Goal: Task Accomplishment & Management: Use online tool/utility

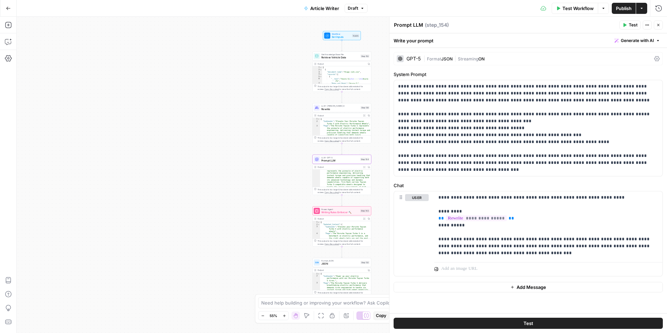
scroll to position [25, 0]
click at [659, 24] on icon "button" at bounding box center [658, 25] width 4 height 4
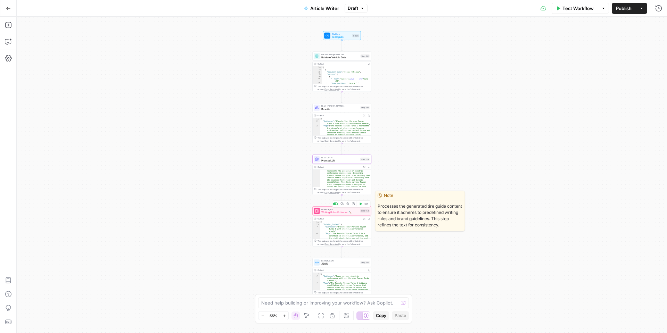
click at [335, 214] on div "Power Agent Writing Rules Enforcer 🔨 Step 143 Copy step Delete step Edit Note T…" at bounding box center [341, 210] width 59 height 9
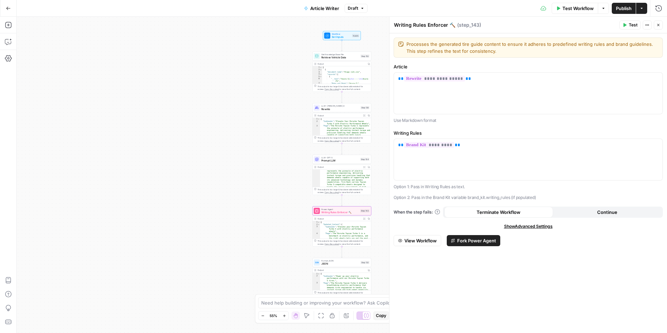
drag, startPoint x: 660, startPoint y: 23, endPoint x: 586, endPoint y: 60, distance: 82.4
click at [659, 24] on icon "button" at bounding box center [658, 25] width 4 height 4
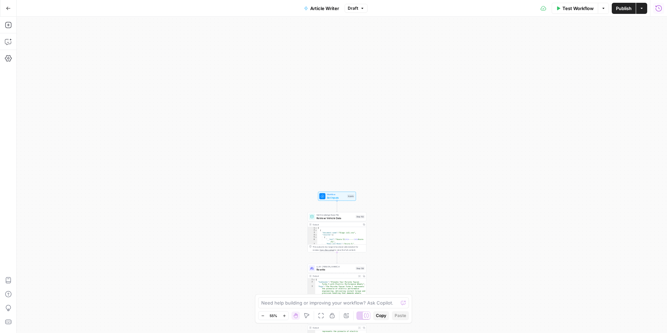
click at [656, 10] on icon "button" at bounding box center [658, 8] width 7 height 7
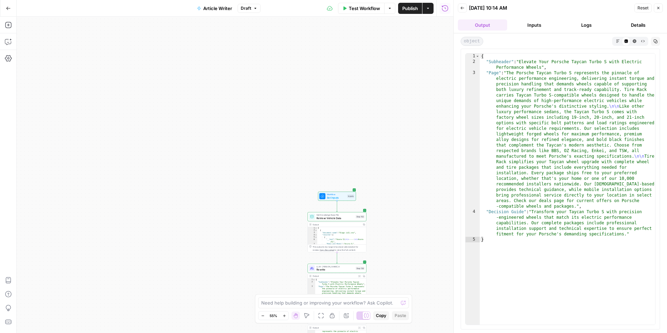
click at [574, 25] on button "Logs" at bounding box center [586, 24] width 49 height 11
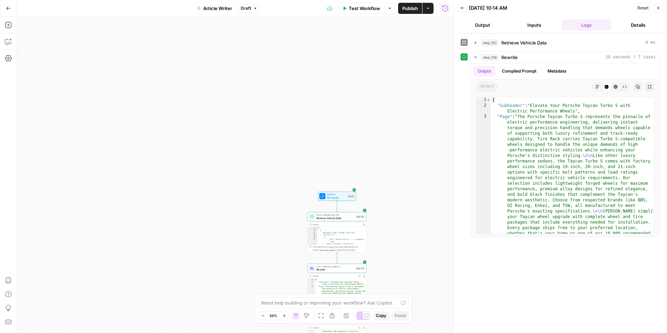
click at [483, 26] on button "Output" at bounding box center [482, 24] width 49 height 11
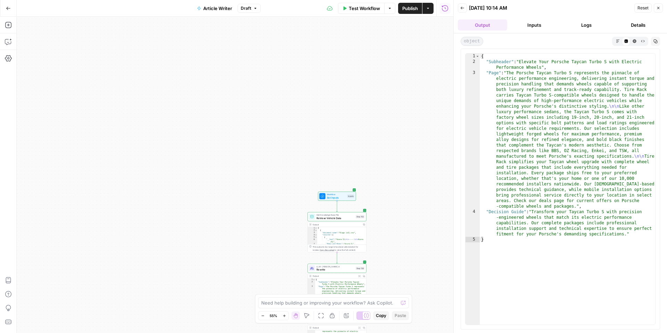
click at [519, 24] on button "Inputs" at bounding box center [534, 24] width 49 height 11
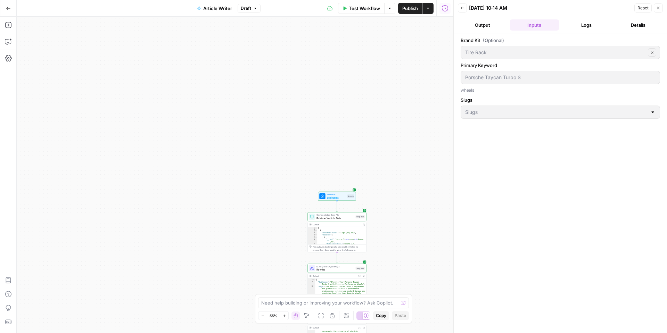
click at [489, 26] on button "Output" at bounding box center [482, 24] width 49 height 11
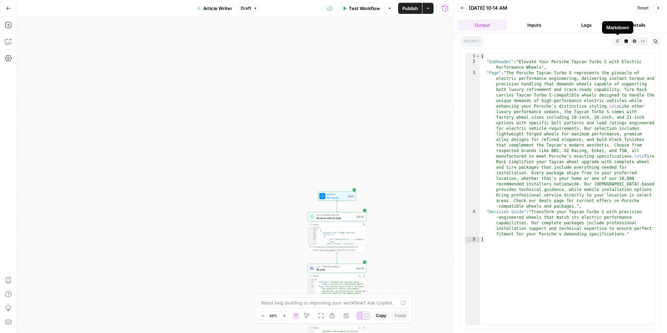
click at [618, 42] on icon "button" at bounding box center [618, 41] width 4 height 4
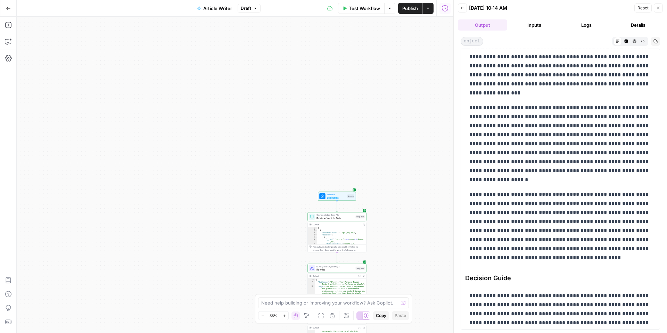
scroll to position [89, 0]
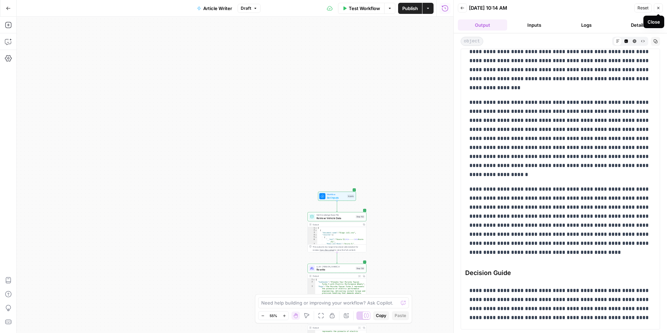
click at [662, 10] on button "Close" at bounding box center [658, 7] width 9 height 9
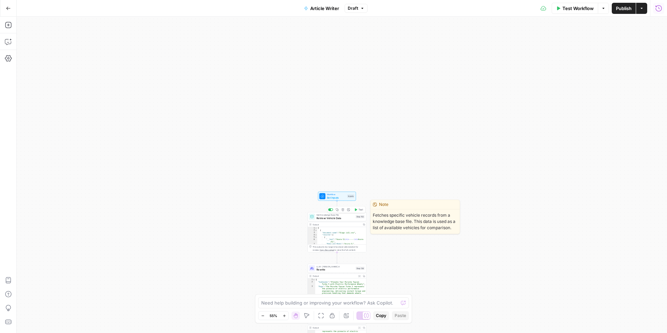
click at [338, 221] on div "Get Knowledge Base File Retrieve Vehicle Data Step 152 Copy step Delete step Ed…" at bounding box center [337, 216] width 59 height 9
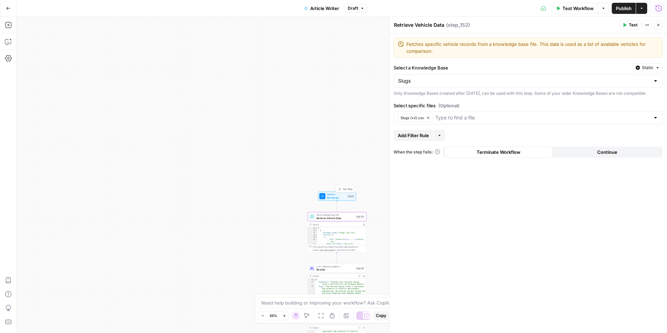
click at [323, 196] on icon at bounding box center [322, 196] width 3 height 3
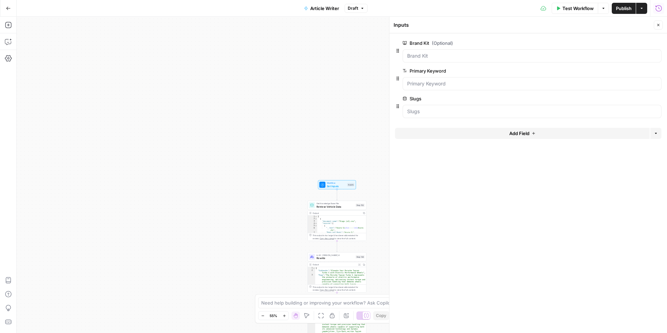
click at [325, 257] on span "Rewrite" at bounding box center [336, 258] width 38 height 4
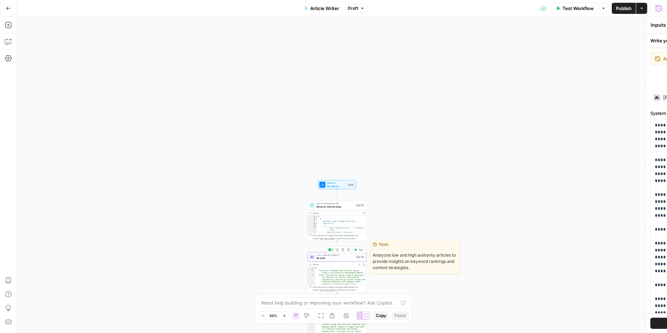
type textarea "Rewrite"
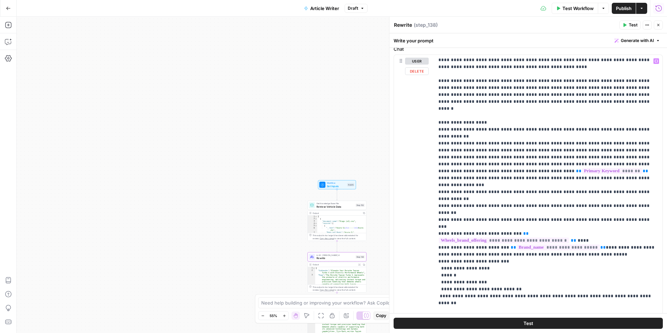
scroll to position [213, 0]
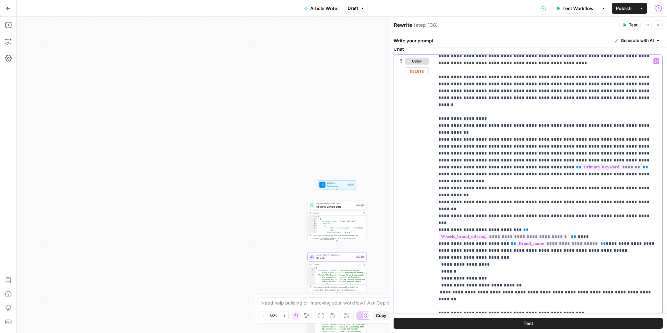
click at [608, 194] on p "**********" at bounding box center [549, 250] width 220 height 813
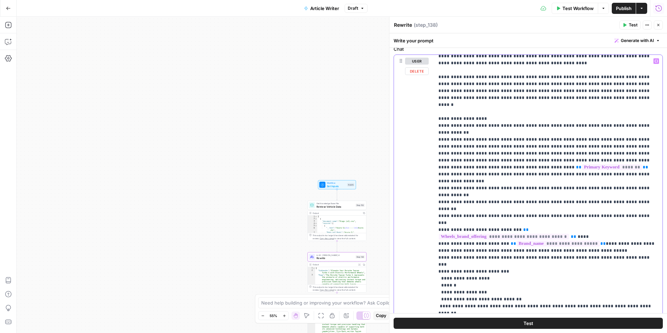
click at [441, 206] on p "**********" at bounding box center [549, 254] width 220 height 820
click at [443, 244] on p "**********" at bounding box center [549, 254] width 220 height 820
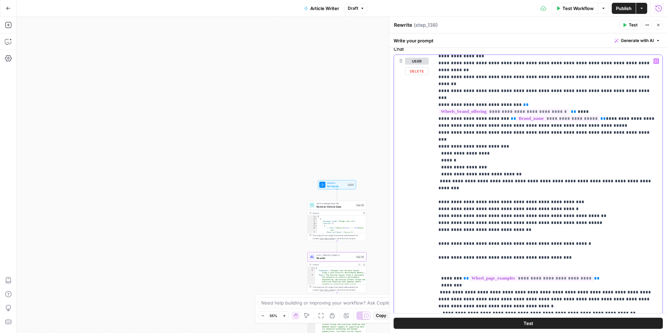
scroll to position [339, 0]
drag, startPoint x: 634, startPoint y: 28, endPoint x: 632, endPoint y: 36, distance: 7.9
click at [634, 28] on button "Test" at bounding box center [630, 25] width 21 height 9
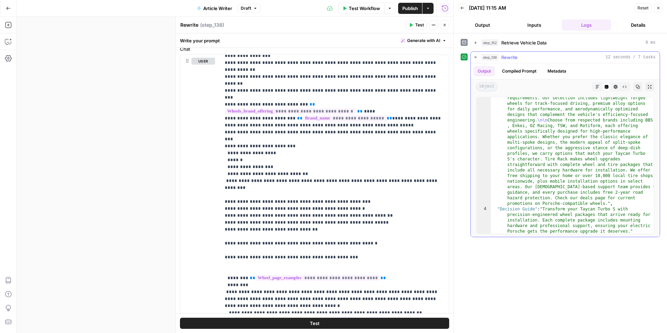
scroll to position [97, 0]
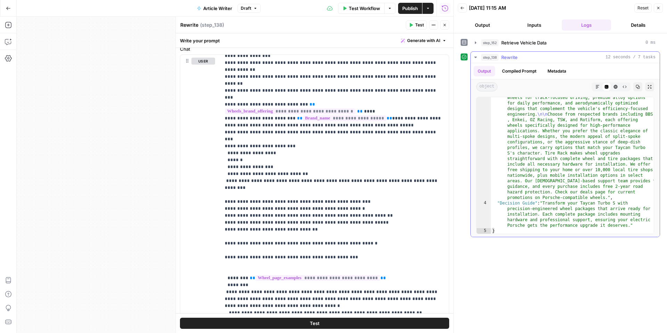
type textarea "**********"
click at [507, 205] on div ""Page" : "The Porsche Taycan Turbo S represents the pinnacle of electric perfor…" at bounding box center [572, 180] width 163 height 326
click at [517, 71] on button "Compiled Prompt" at bounding box center [519, 71] width 43 height 10
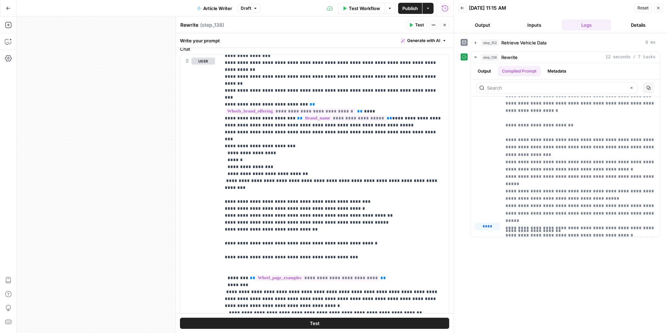
scroll to position [218, 0]
drag, startPoint x: 659, startPoint y: 9, endPoint x: 658, endPoint y: 19, distance: 10.1
click at [659, 9] on icon "button" at bounding box center [658, 8] width 4 height 4
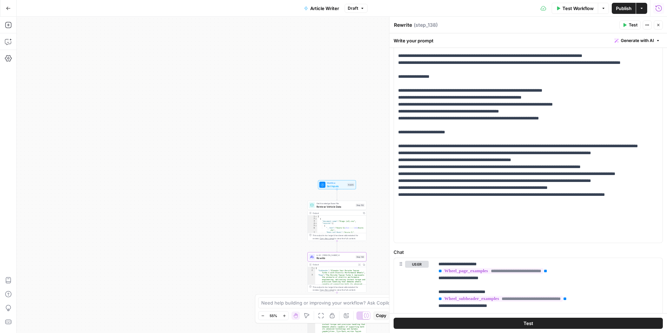
scroll to position [105, 0]
drag, startPoint x: 593, startPoint y: 180, endPoint x: 631, endPoint y: 181, distance: 37.9
click at [631, 181] on p "**********" at bounding box center [528, 118] width 260 height 243
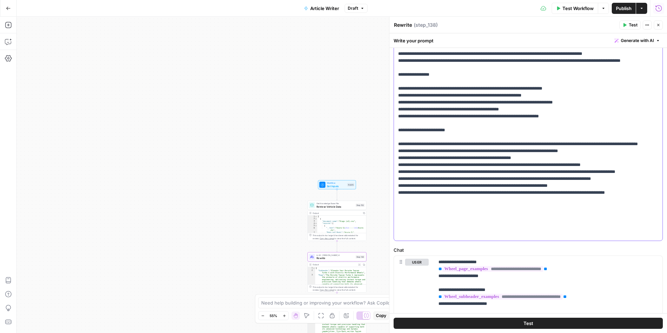
click at [484, 187] on p "**********" at bounding box center [528, 116] width 260 height 243
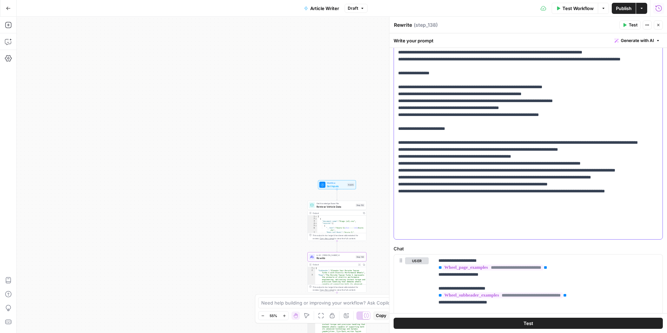
scroll to position [107, 0]
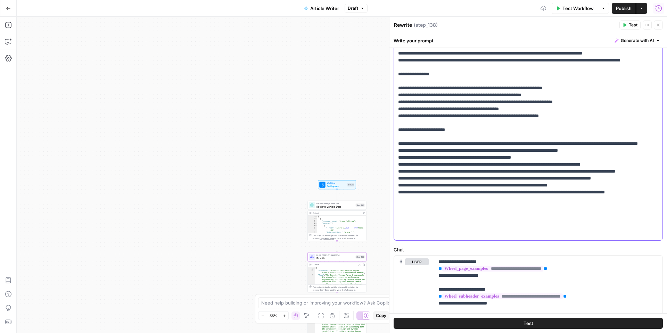
click at [548, 186] on p "**********" at bounding box center [528, 115] width 260 height 243
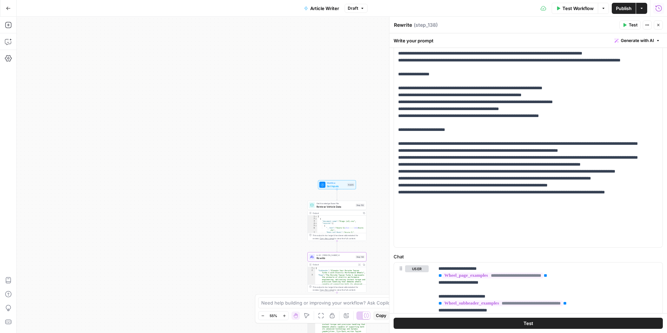
click at [629, 28] on span "Test" at bounding box center [633, 25] width 9 height 6
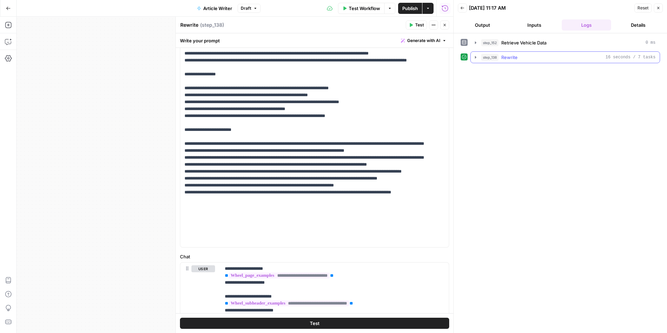
click at [474, 58] on icon "button" at bounding box center [476, 58] width 6 height 6
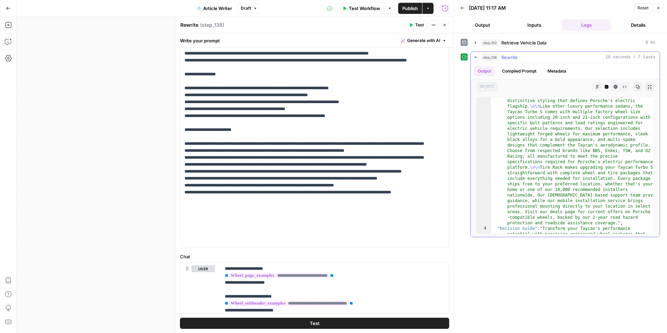
scroll to position [80, 0]
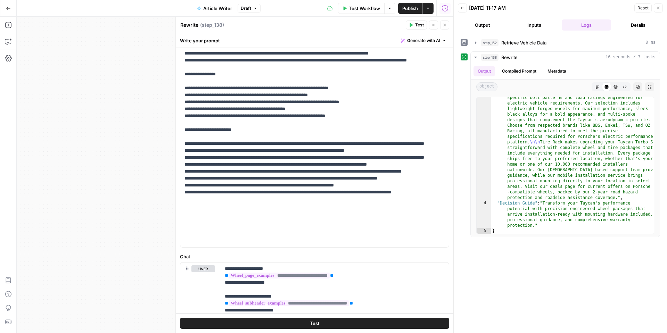
click at [530, 28] on button "Inputs" at bounding box center [534, 24] width 49 height 11
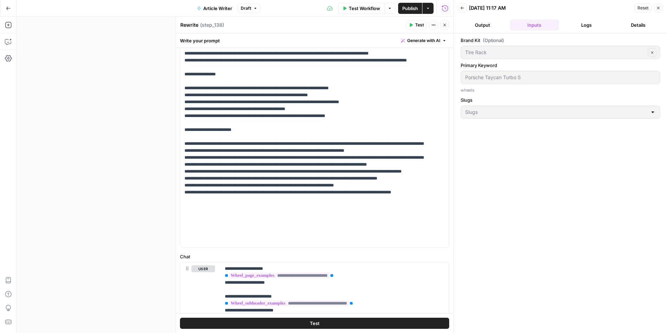
click at [479, 29] on button "Output" at bounding box center [482, 24] width 49 height 11
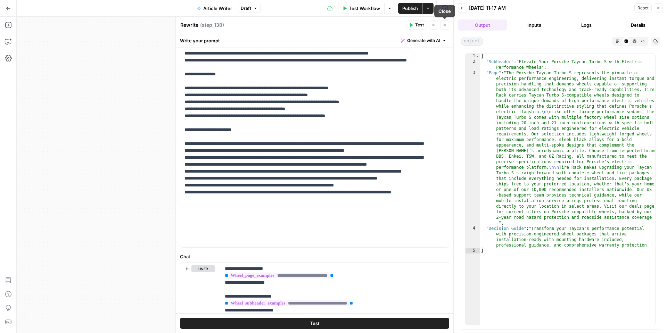
click at [445, 25] on icon "button" at bounding box center [445, 25] width 4 height 4
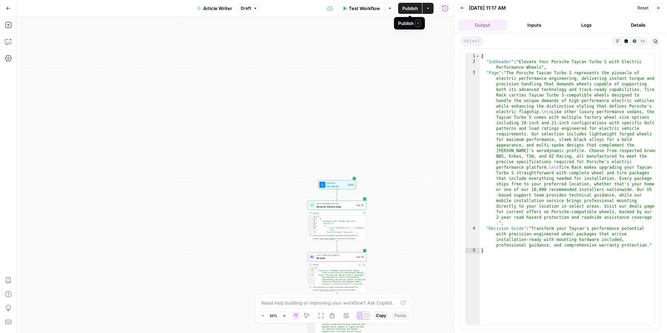
click at [409, 10] on span "Publish" at bounding box center [410, 8] width 16 height 7
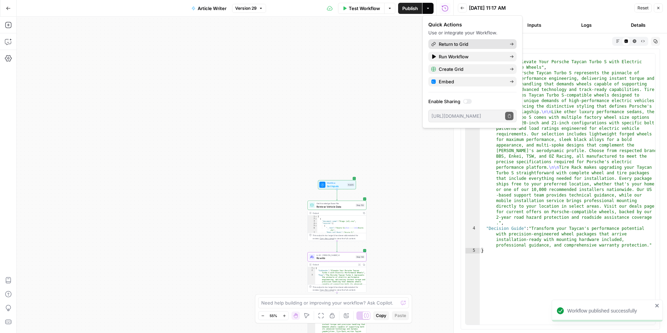
click at [465, 46] on span "Return to Grid" at bounding box center [471, 44] width 65 height 7
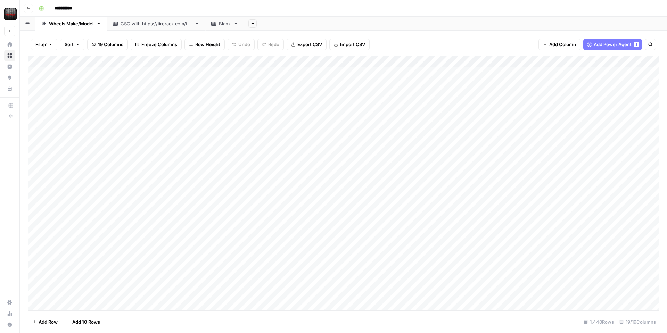
click at [212, 61] on div "Add Column" at bounding box center [343, 183] width 631 height 255
click at [189, 131] on span "Edit Workflow" at bounding box center [196, 129] width 61 height 7
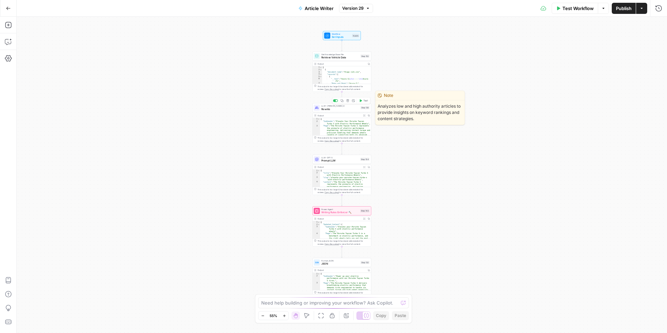
click at [339, 110] on span "Rewrite" at bounding box center [340, 109] width 38 height 4
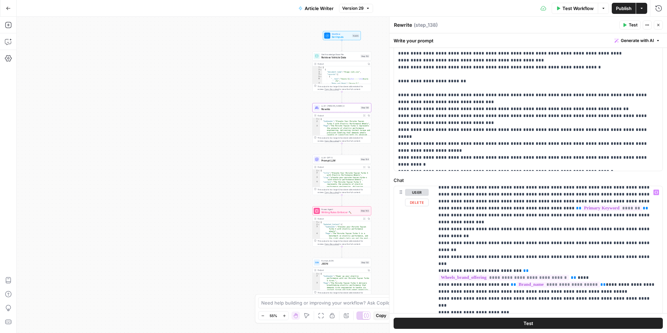
scroll to position [305, 0]
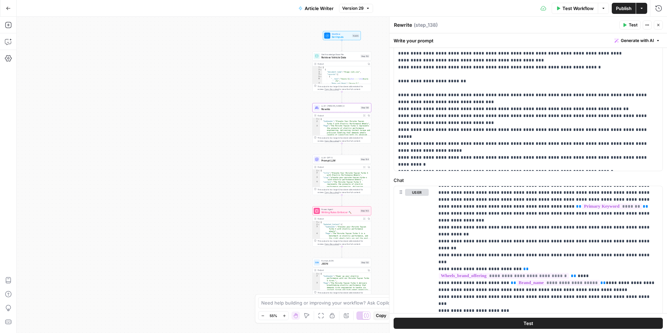
click at [625, 26] on icon "button" at bounding box center [625, 25] width 4 height 4
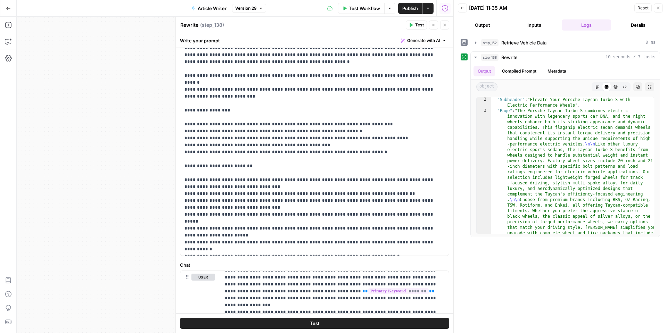
scroll to position [98, 0]
click at [541, 24] on button "Inputs" at bounding box center [534, 24] width 49 height 11
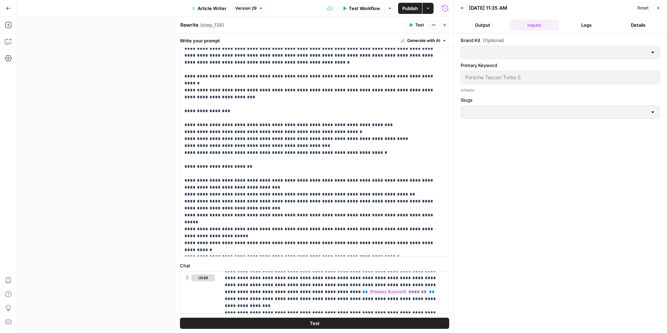
type input "Slugs"
type input "Tire Rack"
click at [480, 26] on button "Output" at bounding box center [482, 24] width 49 height 11
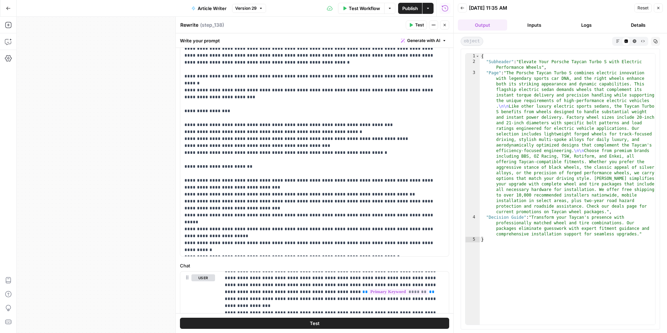
click at [657, 8] on icon "button" at bounding box center [658, 8] width 4 height 4
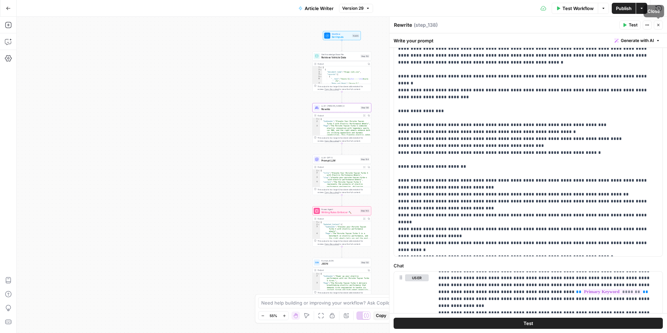
click at [656, 25] on button "Close" at bounding box center [658, 25] width 9 height 9
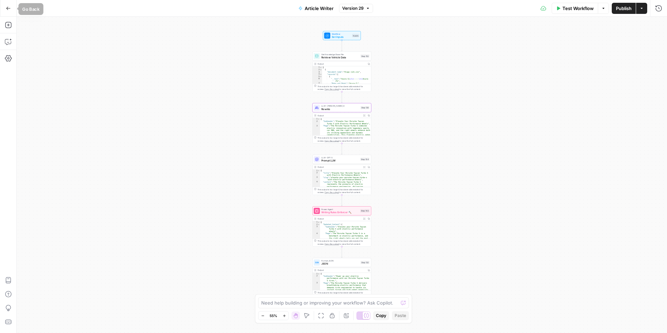
click at [11, 8] on button "Go Back" at bounding box center [8, 8] width 13 height 13
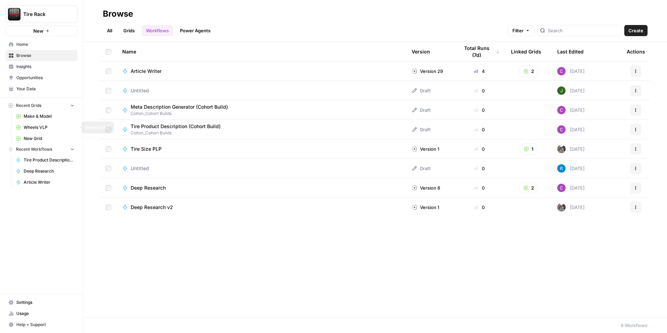
click at [45, 128] on span "Wheels VLP" at bounding box center [49, 127] width 51 height 6
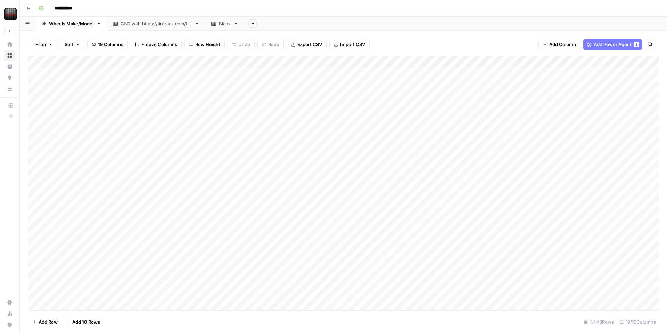
click at [213, 61] on div "Add Column" at bounding box center [343, 183] width 631 height 255
click at [187, 126] on span "Edit Workflow" at bounding box center [196, 129] width 61 height 7
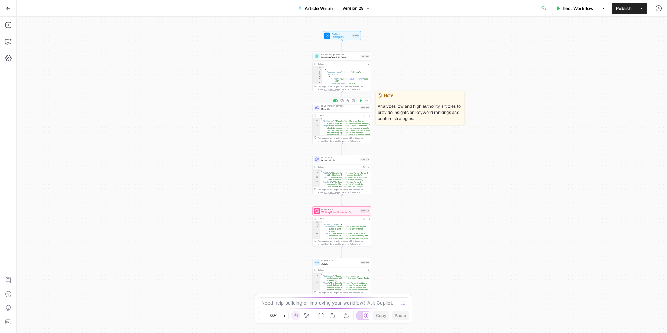
click at [332, 108] on span "Rewrite" at bounding box center [340, 109] width 38 height 4
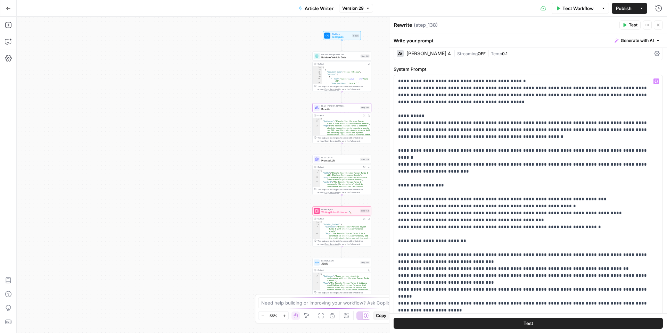
scroll to position [31, 0]
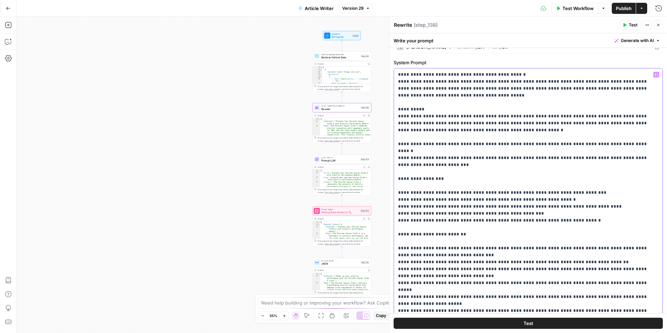
click at [544, 263] on p "**********" at bounding box center [528, 196] width 260 height 250
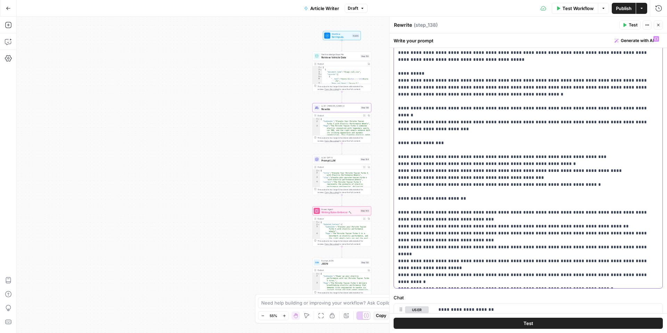
scroll to position [79, 0]
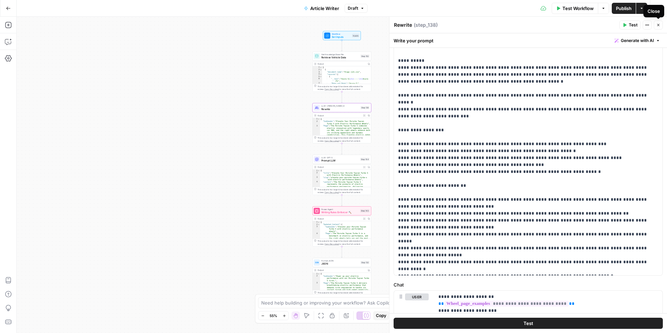
click at [627, 25] on button "Test" at bounding box center [630, 25] width 21 height 9
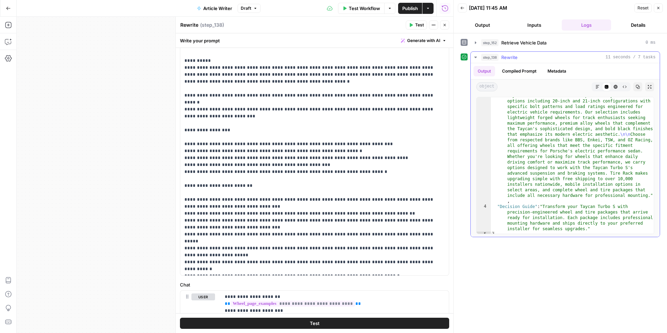
scroll to position [75, 0]
click at [661, 9] on button "Close" at bounding box center [658, 7] width 9 height 9
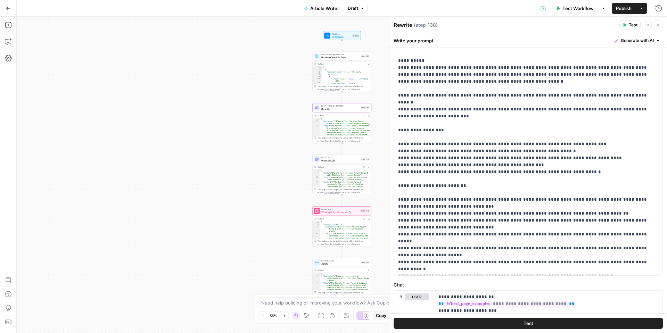
click at [657, 25] on icon "button" at bounding box center [658, 25] width 4 height 4
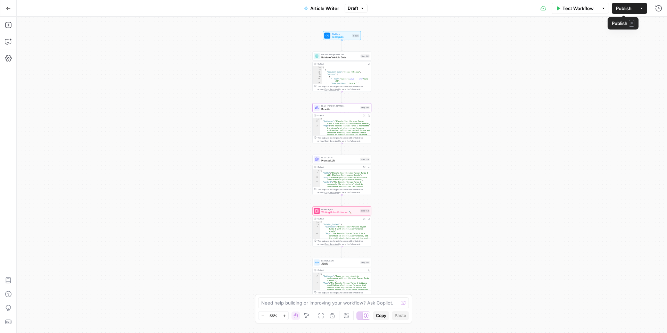
click at [621, 9] on span "Publish" at bounding box center [624, 8] width 16 height 7
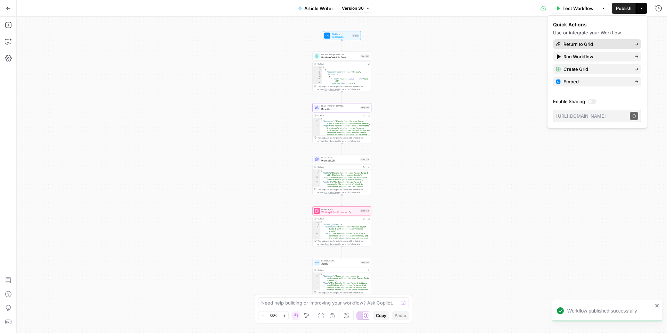
click at [571, 46] on span "Return to Grid" at bounding box center [596, 44] width 65 height 7
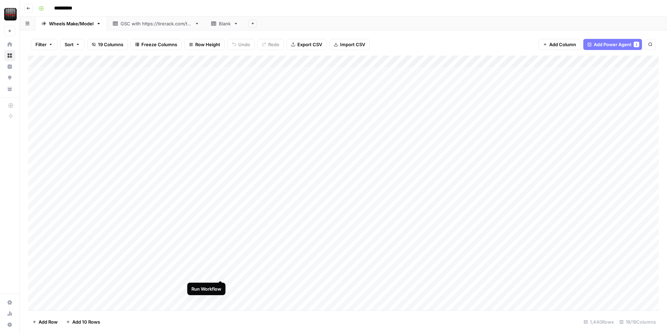
click at [220, 273] on div "Add Column" at bounding box center [343, 183] width 631 height 255
click at [599, 43] on span "Add Power Agent" at bounding box center [613, 44] width 38 height 7
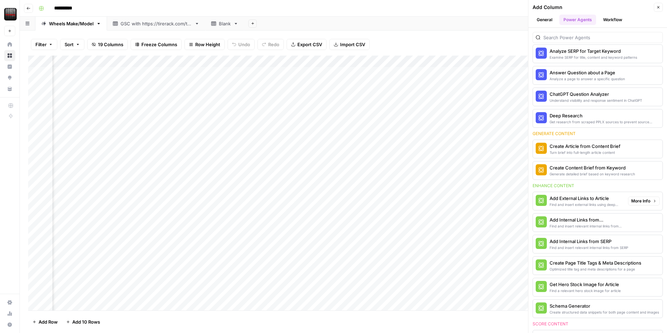
scroll to position [94, 0]
click at [596, 222] on div "Add Internal Links from Knowledge Base" at bounding box center [586, 219] width 73 height 7
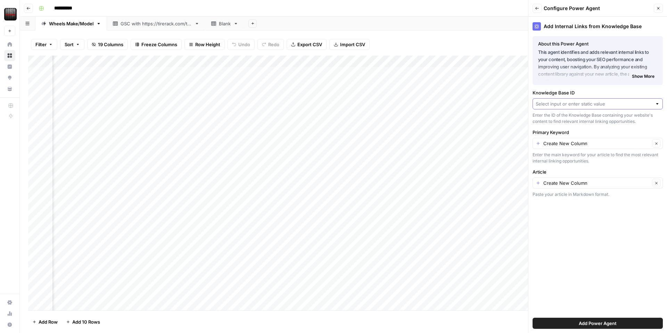
click at [570, 102] on input "Knowledge Base ID" at bounding box center [594, 103] width 116 height 7
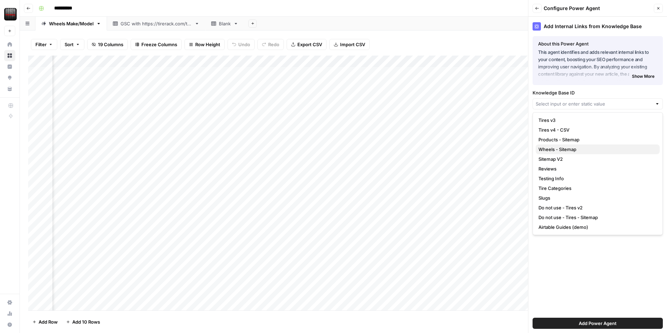
click at [570, 150] on span "Wheels - Sitemap" at bounding box center [597, 149] width 116 height 7
type input "Wheels - Sitemap"
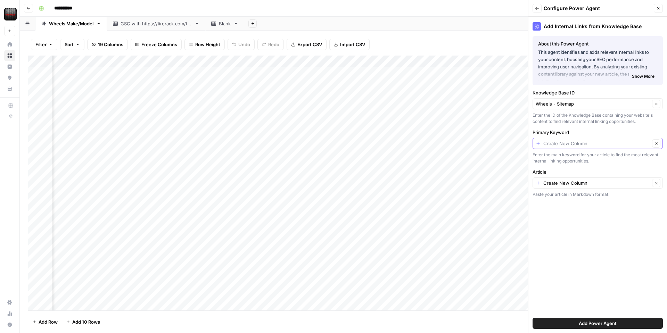
click at [570, 146] on input "Primary Keyword" at bounding box center [596, 143] width 107 height 7
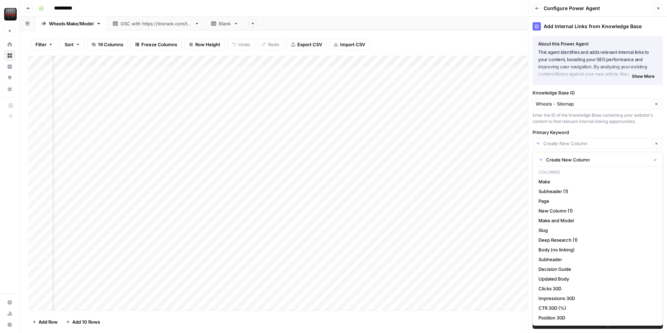
scroll to position [0, 0]
click at [580, 183] on span "Make" at bounding box center [597, 181] width 116 height 7
type input "Make"
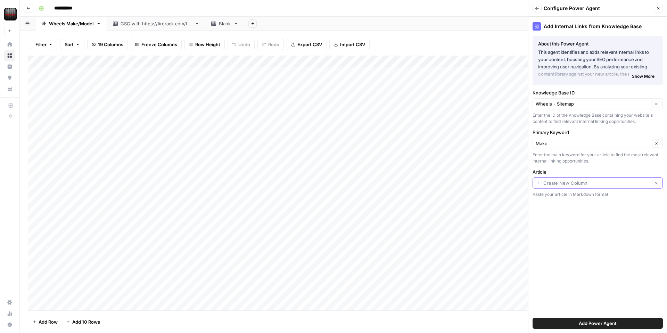
click at [585, 180] on input "Article" at bounding box center [596, 183] width 107 height 7
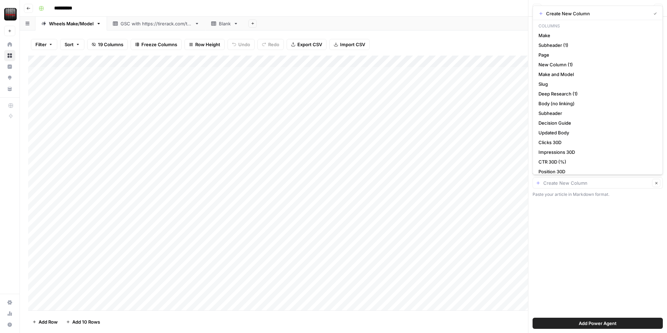
type input "Create New Column"
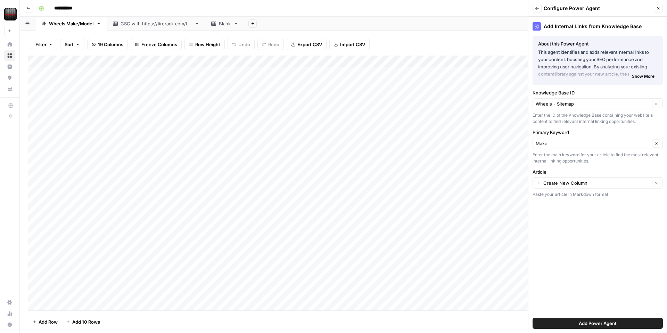
click at [590, 212] on div "Add Internal Links from Knowledge Base About this Power Agent This agent identi…" at bounding box center [598, 175] width 139 height 317
click at [592, 184] on input "Article" at bounding box center [596, 183] width 107 height 7
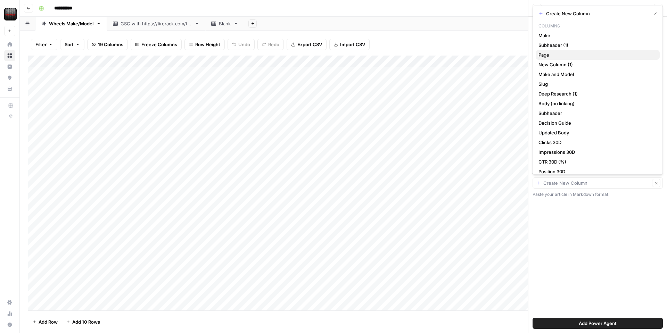
click at [563, 57] on span "Page" at bounding box center [597, 54] width 116 height 7
type input "Page"
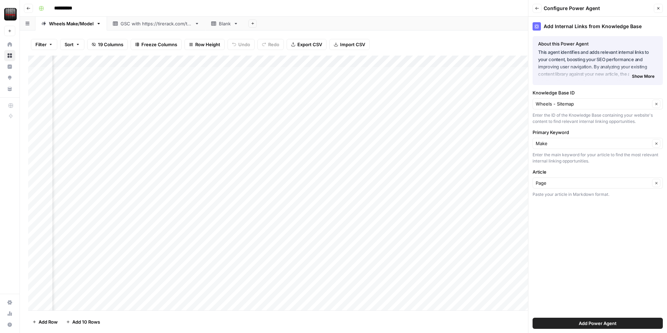
scroll to position [0, 709]
click at [637, 79] on span "Show More" at bounding box center [643, 76] width 23 height 6
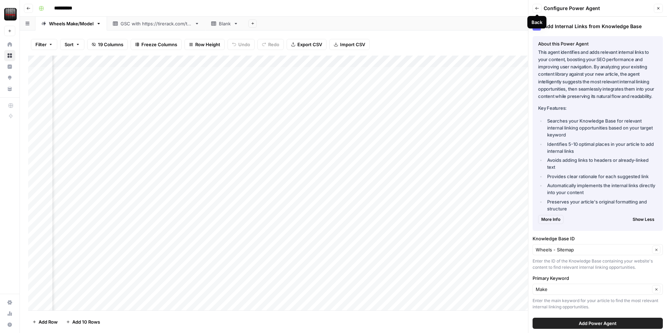
click at [536, 9] on icon "button" at bounding box center [536, 8] width 3 height 3
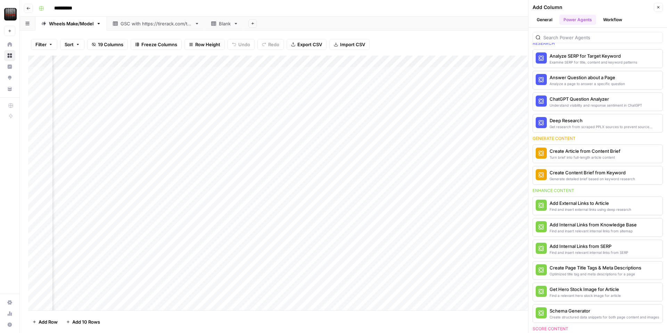
scroll to position [0, 514]
click at [455, 45] on div "Filter Sort 19 Columns Freeze Columns Row Height Undo Redo Export CSV Import CS…" at bounding box center [343, 44] width 631 height 22
click at [201, 57] on div "Add Column" at bounding box center [343, 183] width 631 height 255
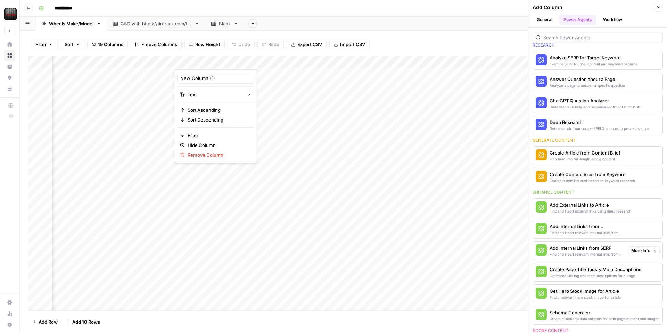
scroll to position [86, 0]
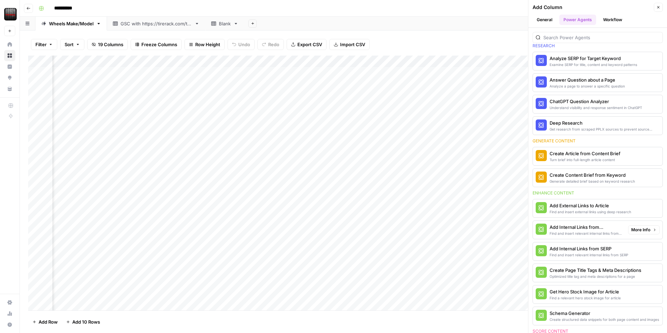
click at [596, 231] on div "Find and insert relevant internal links from sitemap" at bounding box center [586, 234] width 73 height 6
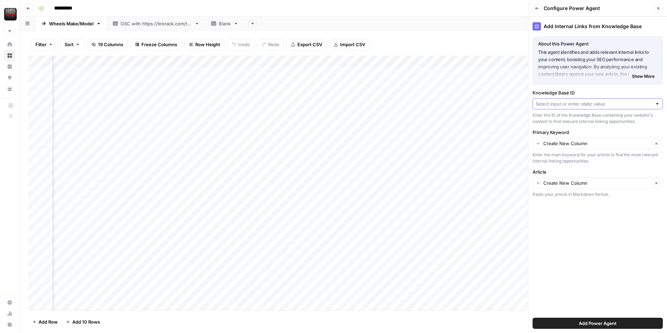
click at [591, 107] on input "Knowledge Base ID" at bounding box center [594, 103] width 116 height 7
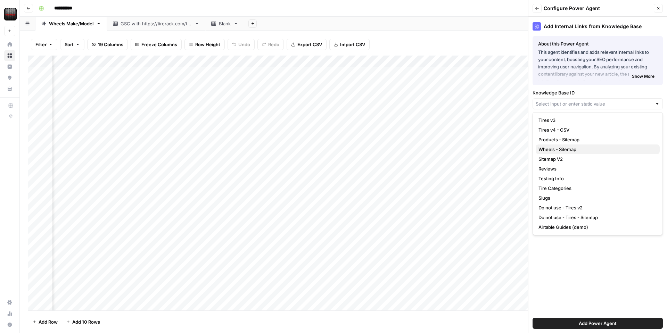
click at [571, 149] on span "Wheels - Sitemap" at bounding box center [597, 149] width 116 height 7
type input "Wheels - Sitemap"
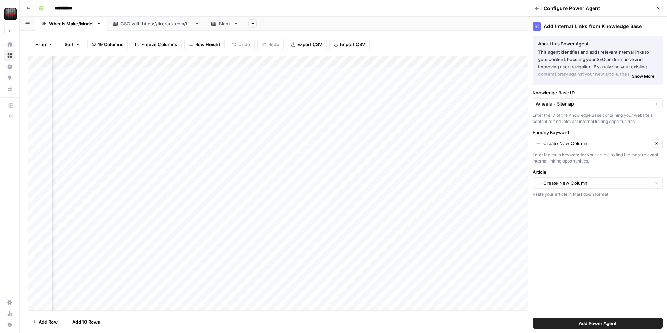
click at [573, 138] on div "Create New Column Clear" at bounding box center [598, 143] width 130 height 11
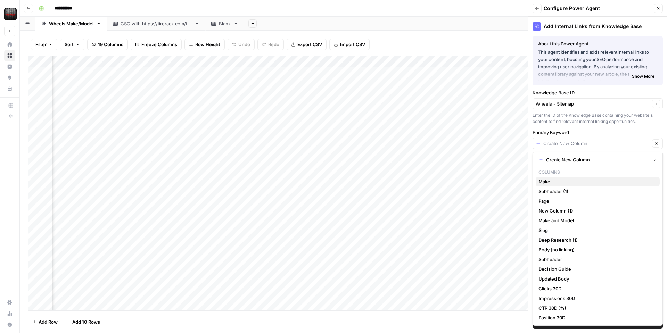
click at [570, 183] on span "Make" at bounding box center [597, 181] width 116 height 7
type input "Make"
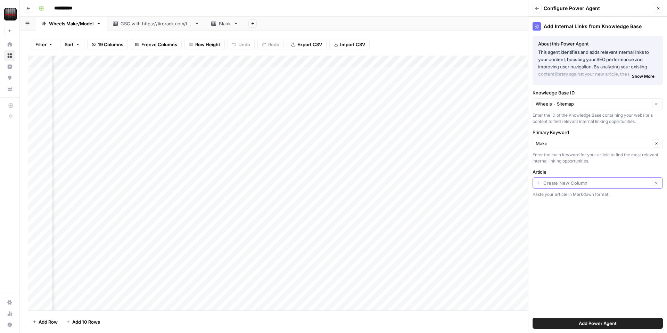
click at [573, 183] on input "Article" at bounding box center [596, 183] width 107 height 7
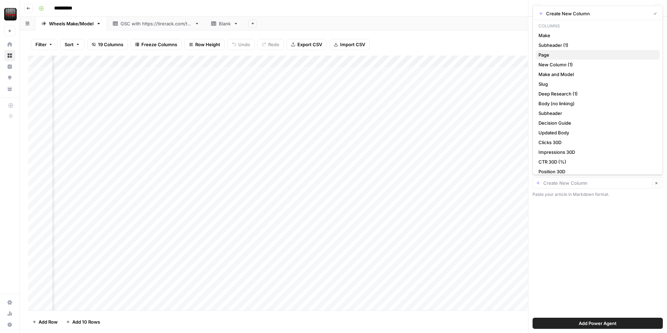
click at [569, 54] on span "Page" at bounding box center [597, 54] width 116 height 7
type input "Page"
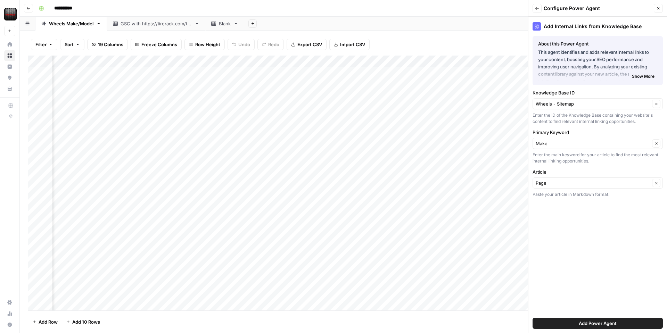
click at [604, 325] on span "Add Power Agent" at bounding box center [598, 323] width 38 height 7
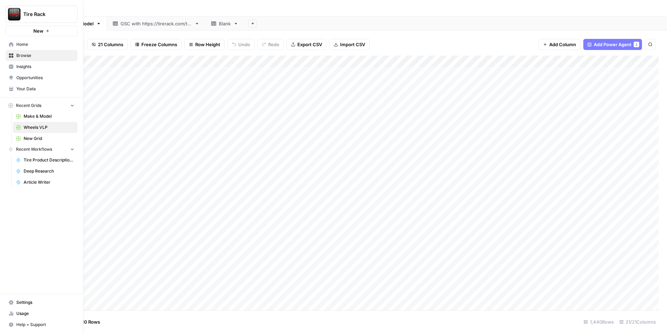
scroll to position [1, 452]
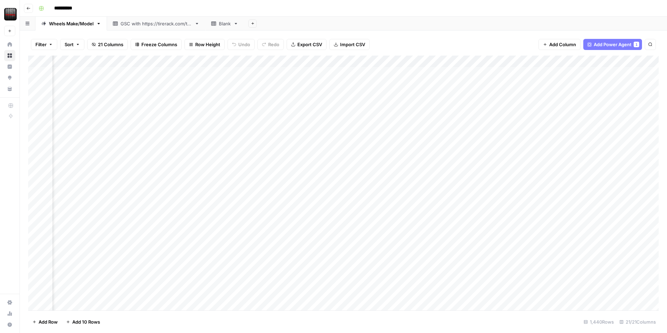
drag, startPoint x: 537, startPoint y: 61, endPoint x: 97, endPoint y: 70, distance: 440.0
click at [97, 70] on div "Add Column" at bounding box center [343, 183] width 631 height 255
drag, startPoint x: 296, startPoint y: 62, endPoint x: 191, endPoint y: 60, distance: 105.0
click at [191, 60] on div "Add Column" at bounding box center [343, 183] width 631 height 255
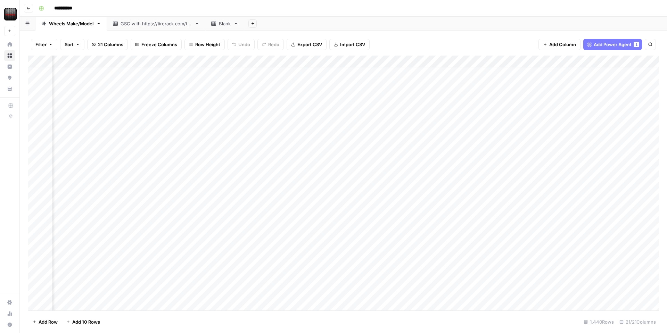
scroll to position [6, 89]
click at [170, 268] on div "Add Column" at bounding box center [343, 183] width 631 height 255
click at [174, 268] on div "Add Column" at bounding box center [343, 183] width 631 height 255
click at [174, 268] on body "**********" at bounding box center [333, 166] width 667 height 333
click at [169, 287] on div "Add Column" at bounding box center [343, 183] width 631 height 255
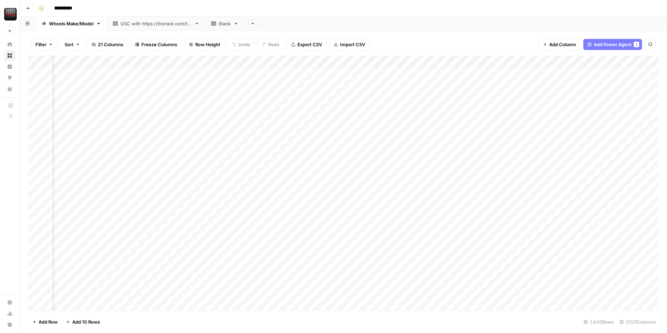
click at [215, 270] on div "Add Column" at bounding box center [343, 183] width 631 height 255
click at [201, 266] on div "Add Column" at bounding box center [343, 183] width 631 height 255
click at [123, 266] on div "Add Column" at bounding box center [343, 183] width 631 height 255
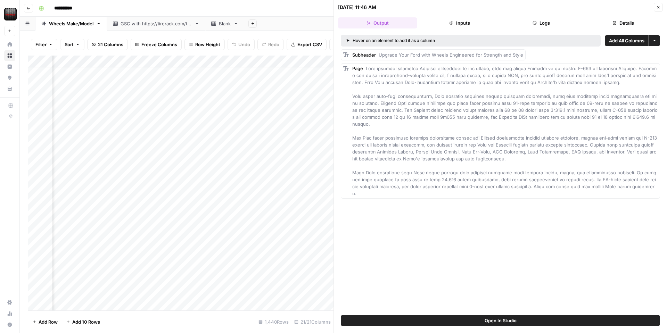
click at [466, 22] on button "Inputs" at bounding box center [459, 22] width 79 height 11
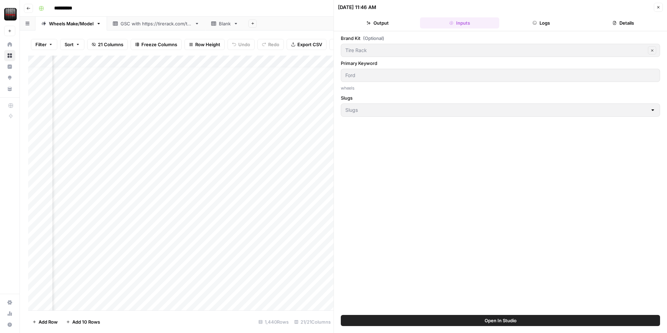
click at [372, 21] on button "Output" at bounding box center [377, 22] width 79 height 11
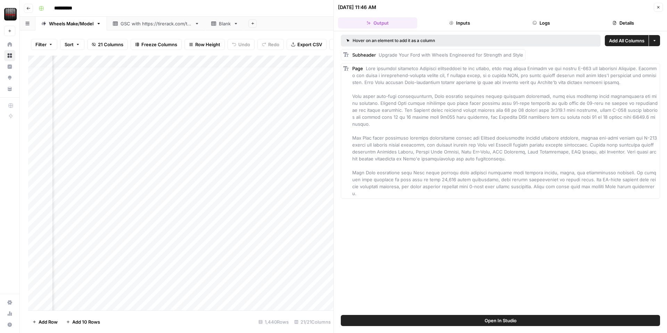
drag, startPoint x: 661, startPoint y: 7, endPoint x: 652, endPoint y: 8, distance: 8.5
click at [659, 7] on button "Close" at bounding box center [658, 7] width 9 height 9
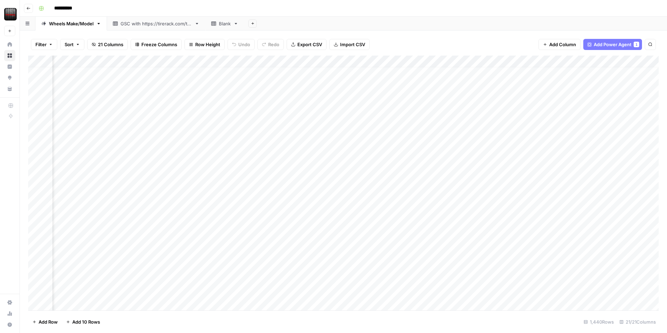
click at [369, 61] on div "Add Column" at bounding box center [343, 183] width 631 height 255
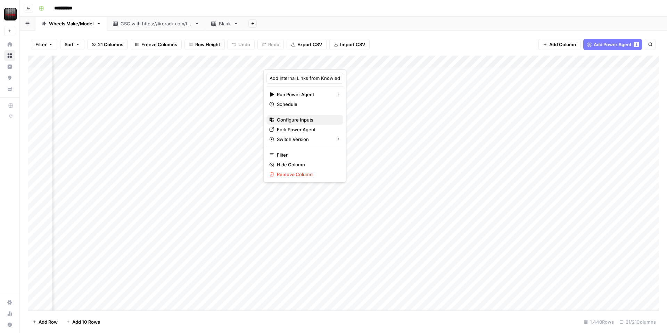
click at [290, 122] on span "Configure Inputs" at bounding box center [307, 119] width 61 height 7
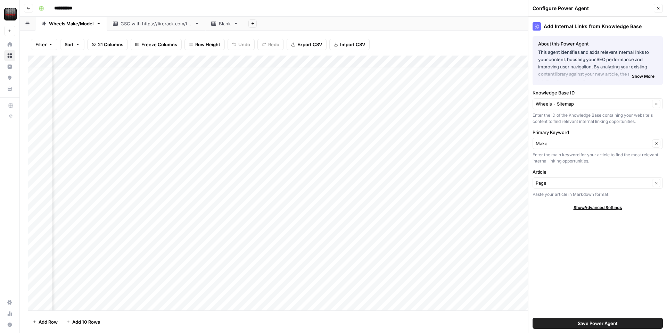
click at [428, 38] on div "Filter Sort 21 Columns Freeze Columns Row Height Undo Redo Export CSV Import CS…" at bounding box center [343, 44] width 631 height 22
click at [369, 61] on div "Add Column" at bounding box center [343, 183] width 631 height 255
click at [297, 129] on span "Fork Power Agent" at bounding box center [307, 129] width 61 height 7
click at [426, 42] on div "Filter Sort 21 Columns Freeze Columns Row Height Undo Redo Export CSV Import CS…" at bounding box center [343, 44] width 631 height 22
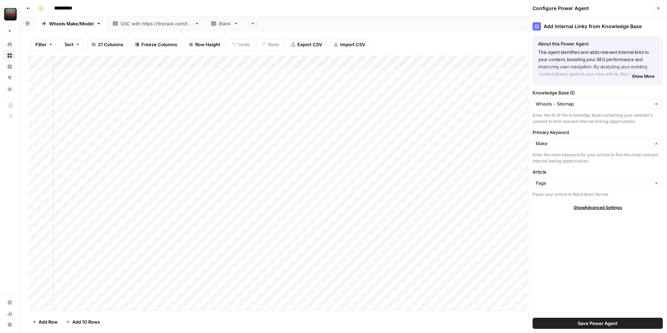
scroll to position [6, 0]
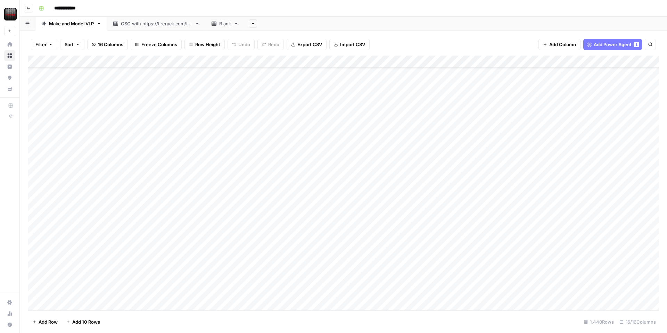
scroll to position [11020, 0]
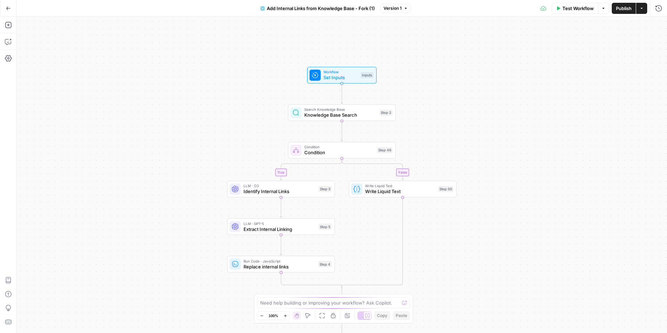
click at [336, 72] on span "Workflow" at bounding box center [340, 72] width 34 height 6
click at [318, 124] on div "true false Workflow Set Inputs Inputs Search Knowledge Base Knowledge Base Sear…" at bounding box center [342, 175] width 650 height 317
click at [320, 117] on span "Knowledge Base Search" at bounding box center [340, 115] width 72 height 7
type textarea "Knowledge Base Search"
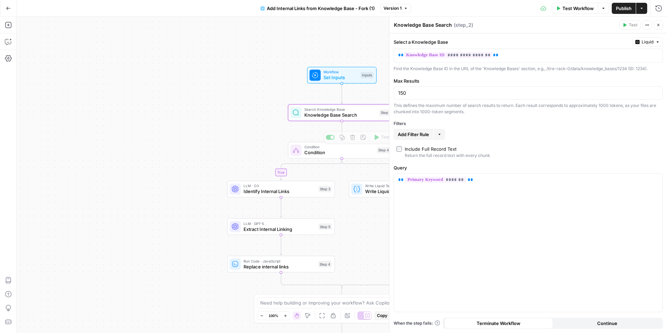
click at [327, 155] on span "Condition" at bounding box center [339, 152] width 70 height 7
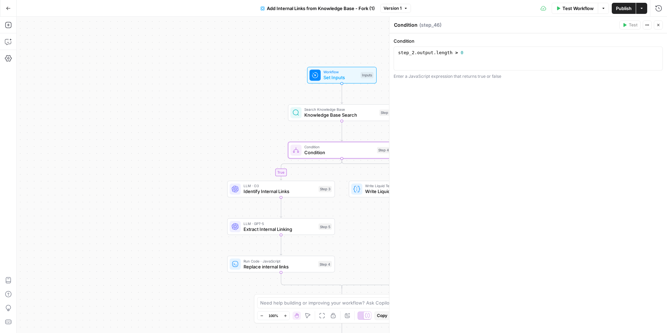
click at [658, 23] on icon "button" at bounding box center [658, 25] width 4 height 4
click at [6, 9] on icon "button" at bounding box center [8, 8] width 5 height 5
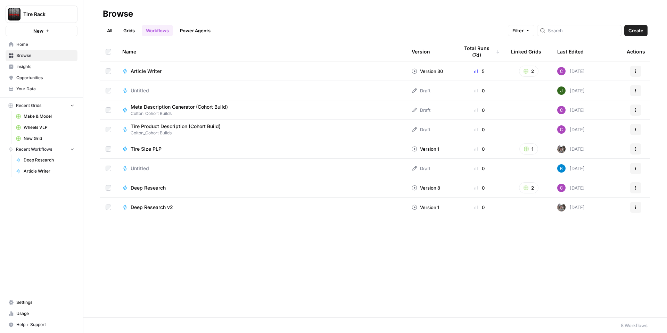
click at [37, 130] on span "Wheels VLP" at bounding box center [49, 127] width 51 height 6
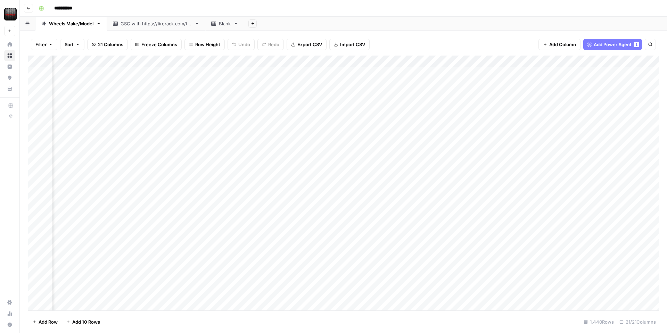
scroll to position [0, 46]
drag, startPoint x: 448, startPoint y: 62, endPoint x: 378, endPoint y: 64, distance: 69.5
click at [378, 64] on div "Add Column" at bounding box center [343, 183] width 631 height 255
click at [266, 75] on div "Add Column" at bounding box center [343, 183] width 631 height 255
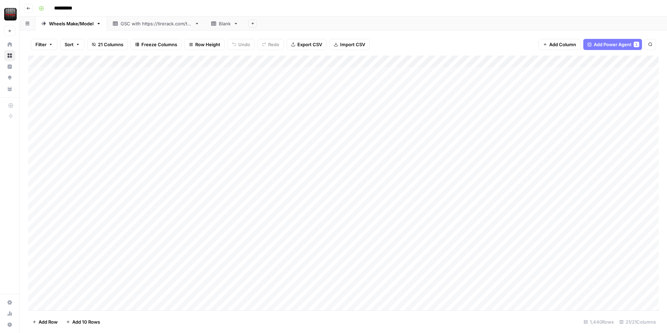
click at [244, 72] on div "Add Column" at bounding box center [343, 183] width 631 height 255
click at [244, 72] on textarea "**********" at bounding box center [287, 73] width 121 height 10
click at [248, 107] on div "Add Column" at bounding box center [343, 183] width 631 height 255
click at [271, 276] on div "Add Column" at bounding box center [343, 183] width 631 height 255
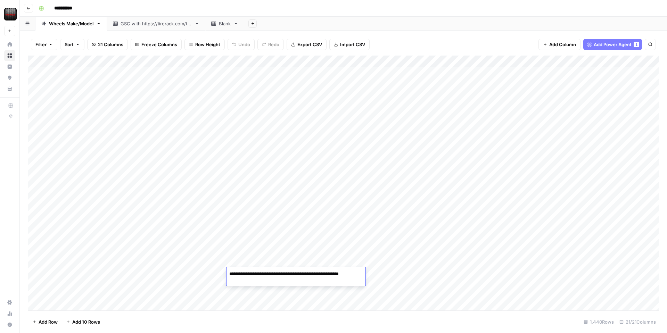
click at [270, 261] on div "Add Column" at bounding box center [343, 183] width 631 height 255
click at [310, 275] on div "Add Column" at bounding box center [343, 183] width 631 height 255
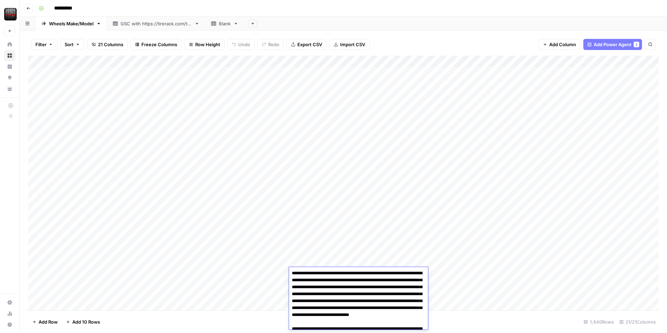
scroll to position [115, 0]
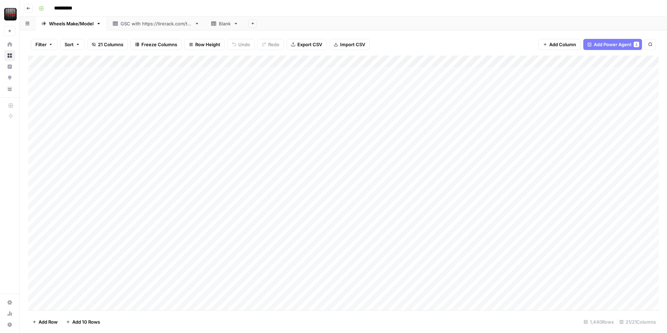
click at [299, 252] on div "Add Column" at bounding box center [343, 183] width 631 height 255
click at [420, 272] on div "Add Column" at bounding box center [343, 183] width 631 height 255
click at [406, 274] on div "Add Column" at bounding box center [343, 183] width 631 height 255
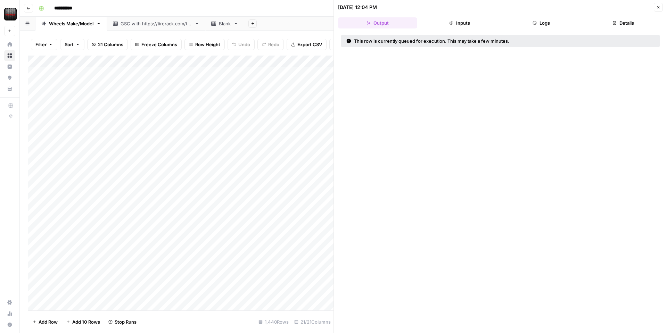
click at [655, 7] on button "Close" at bounding box center [658, 7] width 9 height 9
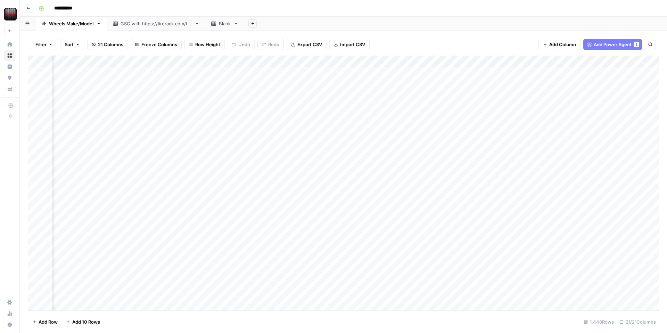
scroll to position [0, 194]
click at [215, 274] on div "Add Column" at bounding box center [343, 183] width 631 height 255
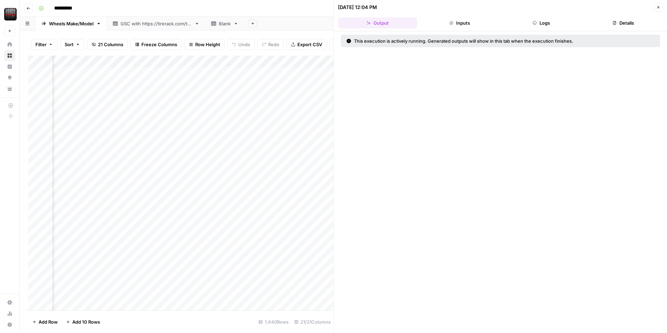
click at [531, 25] on button "Logs" at bounding box center [541, 22] width 79 height 11
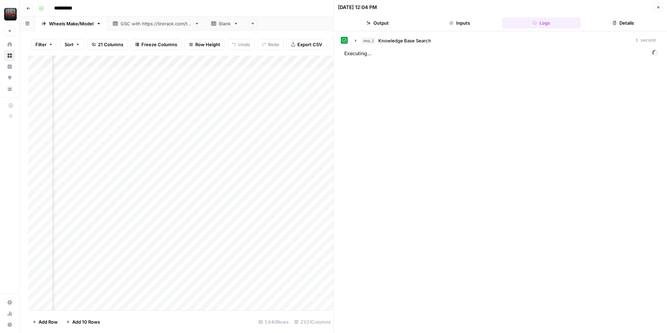
click at [658, 9] on icon "button" at bounding box center [658, 7] width 4 height 4
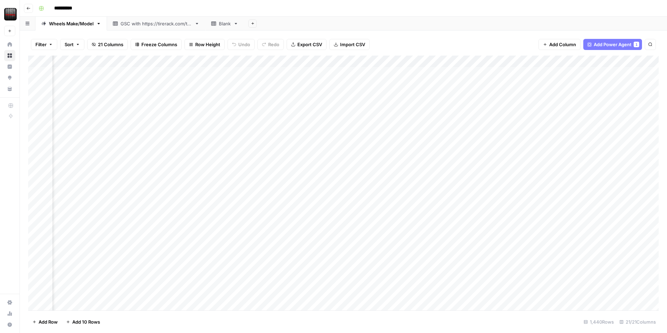
scroll to position [0, 555]
click at [238, 72] on div "Add Column" at bounding box center [343, 183] width 631 height 255
click at [615, 72] on div "Add Column" at bounding box center [343, 183] width 631 height 255
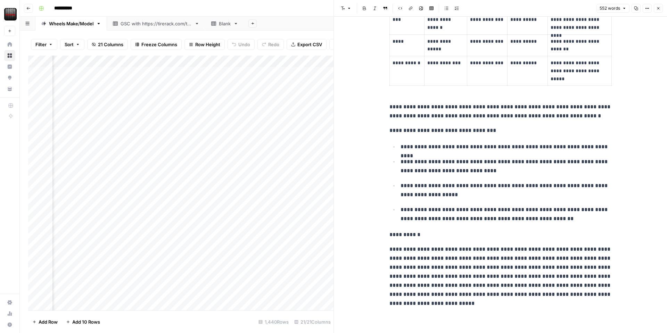
scroll to position [0, 238]
click at [169, 275] on div "Add Column" at bounding box center [180, 183] width 305 height 255
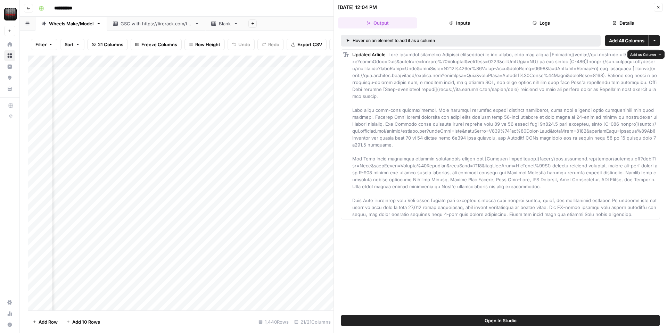
click at [434, 147] on div "Updated Article" at bounding box center [504, 134] width 305 height 167
click at [471, 25] on button "Inputs" at bounding box center [459, 22] width 79 height 11
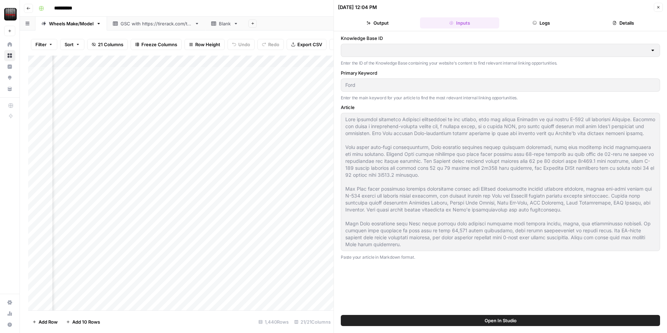
type input "Wheels - Sitemap"
click at [382, 25] on button "Output" at bounding box center [377, 22] width 79 height 11
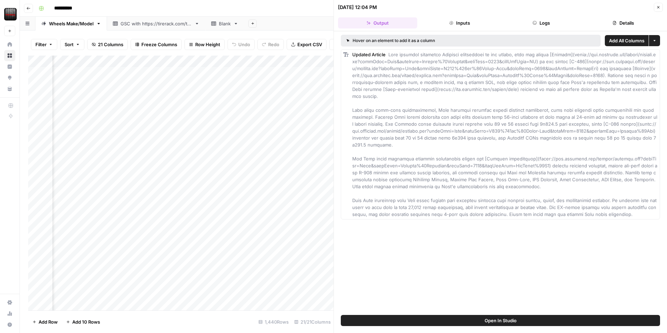
click at [633, 42] on span "Add All Columns" at bounding box center [626, 40] width 35 height 7
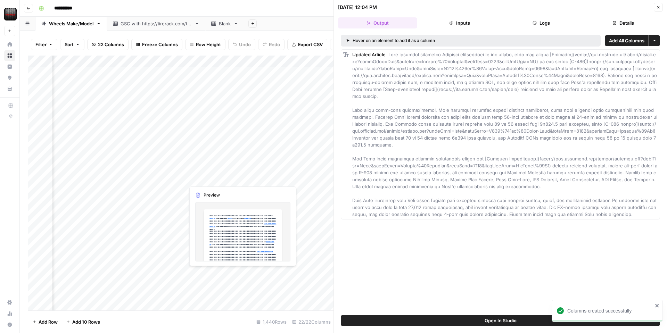
click at [224, 275] on div "Add Column" at bounding box center [180, 183] width 305 height 255
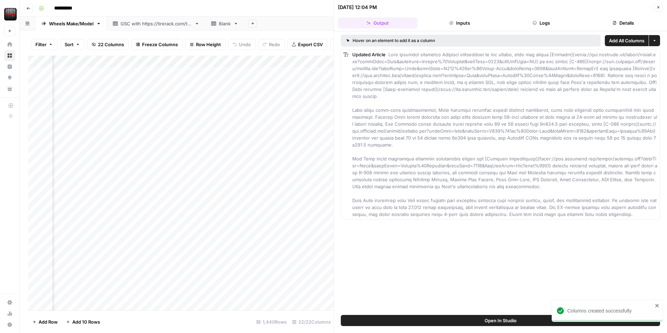
click at [274, 63] on div "Add Column" at bounding box center [180, 183] width 305 height 255
click at [288, 157] on span "Remove Column" at bounding box center [291, 154] width 61 height 7
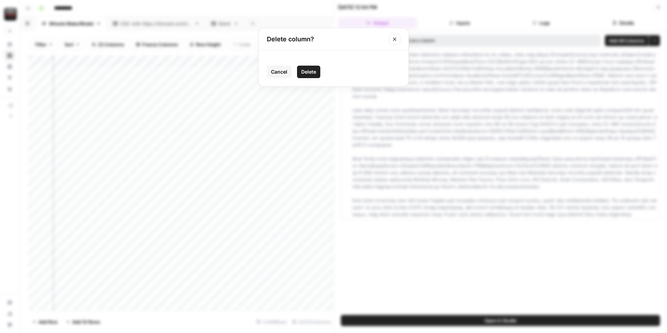
click at [313, 72] on span "Delete" at bounding box center [308, 71] width 15 height 7
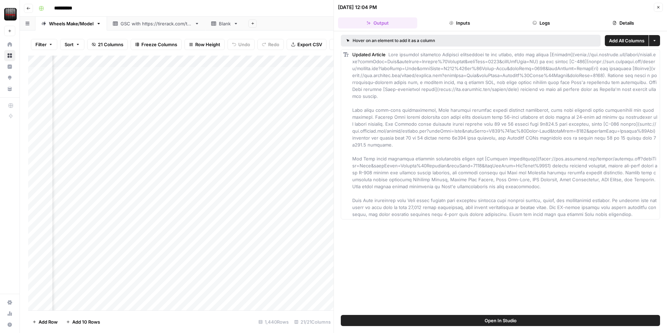
scroll to position [0, 183]
click at [297, 272] on div "Add Column" at bounding box center [180, 183] width 305 height 255
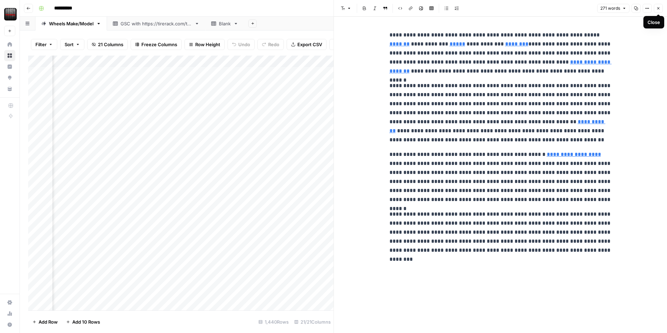
drag, startPoint x: 655, startPoint y: 7, endPoint x: 628, endPoint y: 35, distance: 39.3
click at [655, 7] on button "Close" at bounding box center [658, 8] width 9 height 9
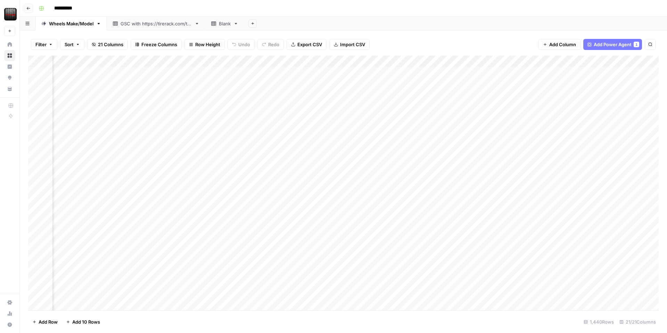
scroll to position [0, 383]
click at [499, 72] on div "Add Column" at bounding box center [343, 183] width 631 height 255
click at [391, 72] on div "Add Column" at bounding box center [343, 183] width 631 height 255
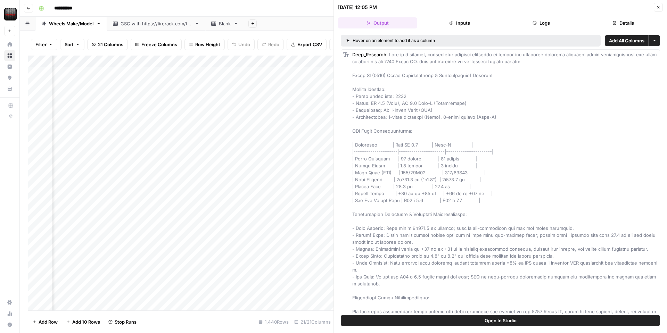
click at [541, 23] on button "Logs" at bounding box center [541, 22] width 79 height 11
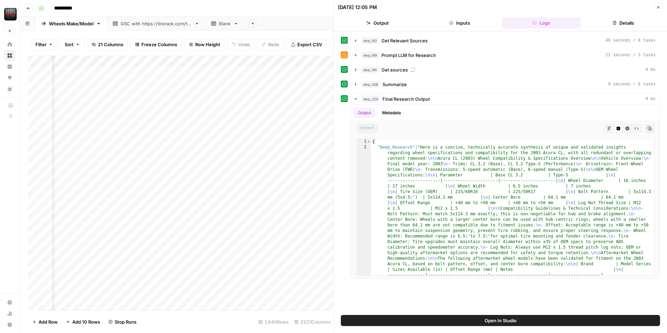
click at [657, 7] on icon "button" at bounding box center [658, 7] width 4 height 4
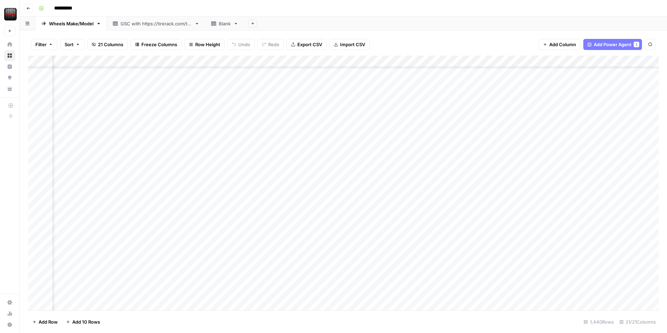
scroll to position [36, 128]
click at [280, 61] on div "Add Column" at bounding box center [343, 183] width 631 height 255
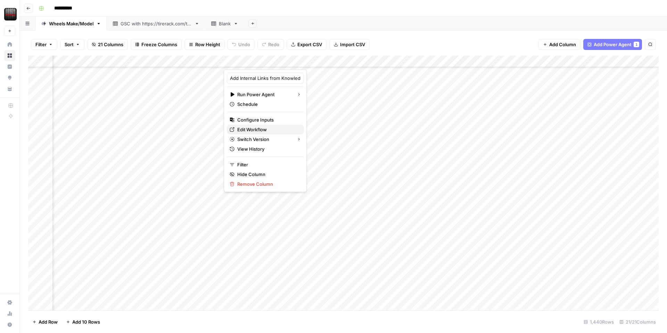
click at [254, 129] on span "Edit Workflow" at bounding box center [267, 129] width 61 height 7
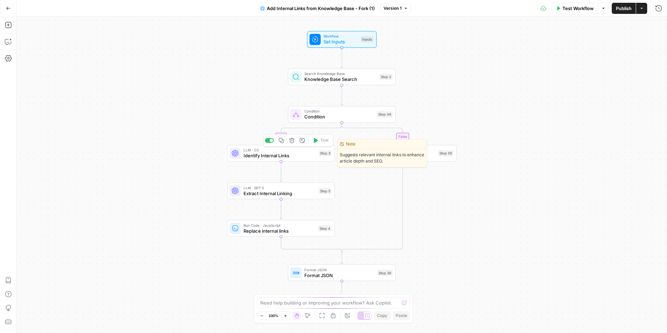
click at [273, 155] on span "Identify Internal Links" at bounding box center [280, 155] width 72 height 7
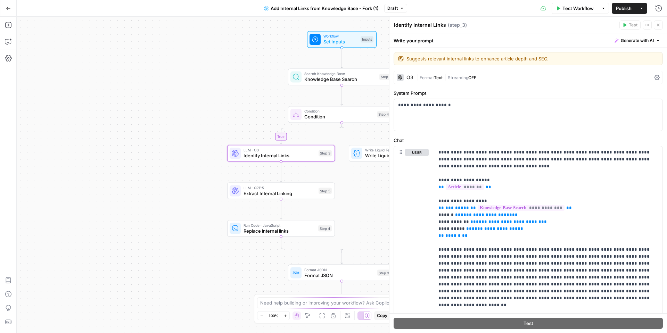
click at [658, 26] on icon "button" at bounding box center [658, 25] width 4 height 4
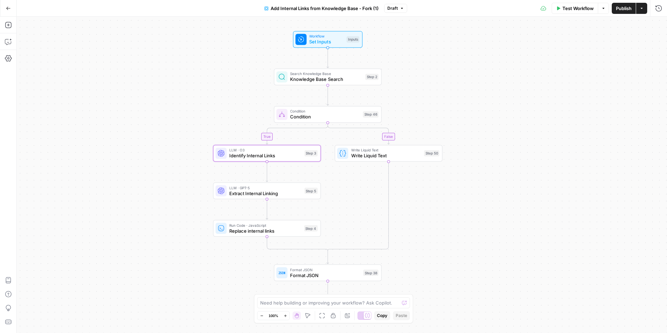
click at [526, 139] on div "true false Workflow Set Inputs Inputs Search Knowledge Base Knowledge Base Sear…" at bounding box center [342, 175] width 650 height 317
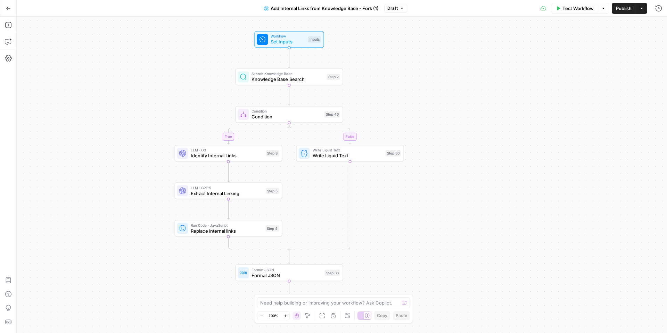
click at [10, 9] on icon "button" at bounding box center [8, 8] width 5 height 5
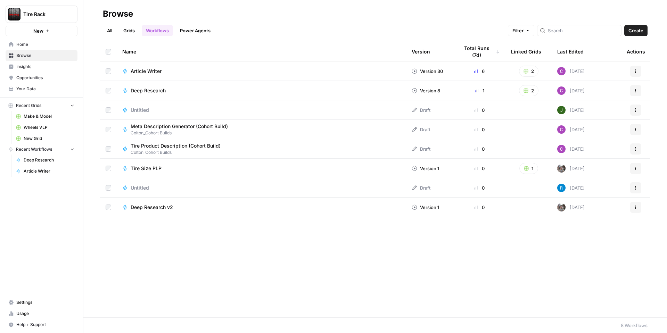
click at [19, 88] on span "Your Data" at bounding box center [45, 89] width 58 height 6
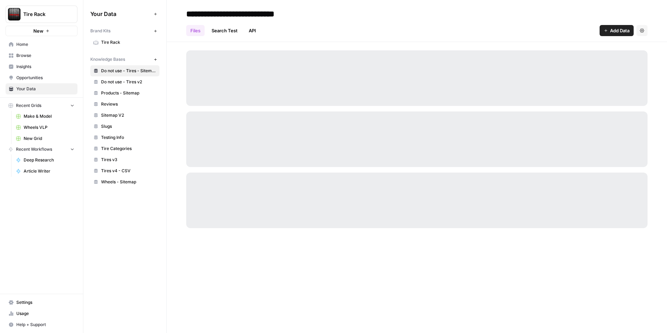
click at [112, 43] on span "Tire Rack" at bounding box center [128, 42] width 55 height 6
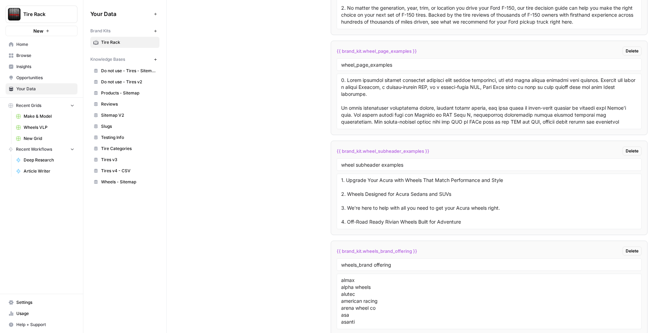
scroll to position [1437, 0]
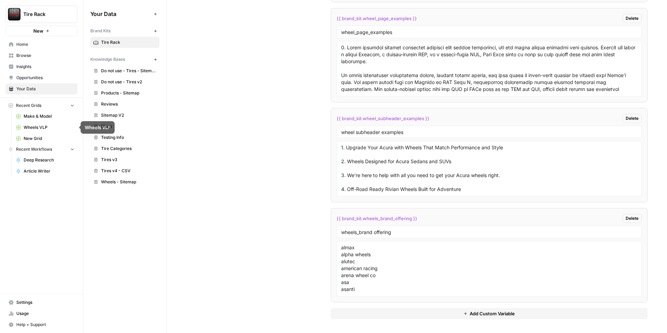
click at [27, 126] on span "Wheels VLP" at bounding box center [49, 127] width 51 height 6
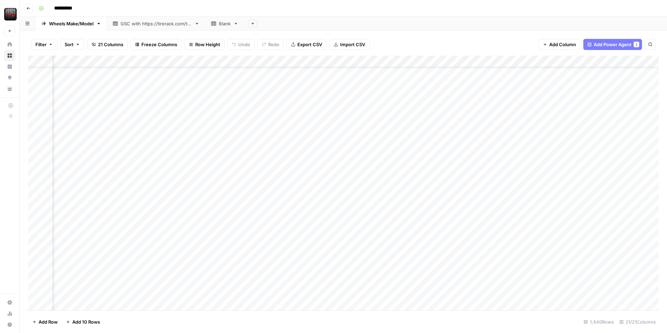
scroll to position [27, 99]
click at [380, 246] on div "Add Column" at bounding box center [343, 183] width 631 height 255
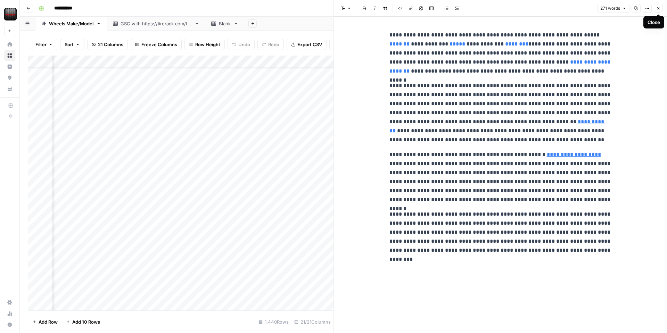
click at [656, 11] on button "Close" at bounding box center [658, 8] width 9 height 9
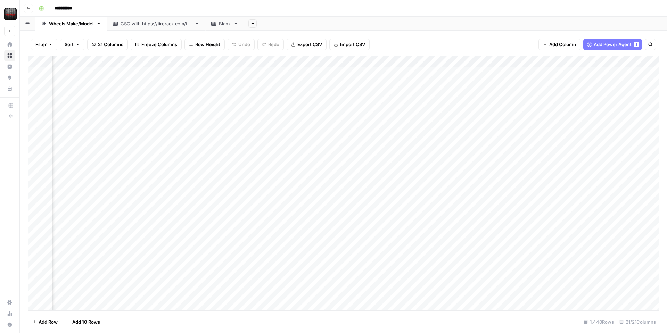
scroll to position [0, 386]
click at [583, 72] on div "Add Column" at bounding box center [343, 183] width 631 height 255
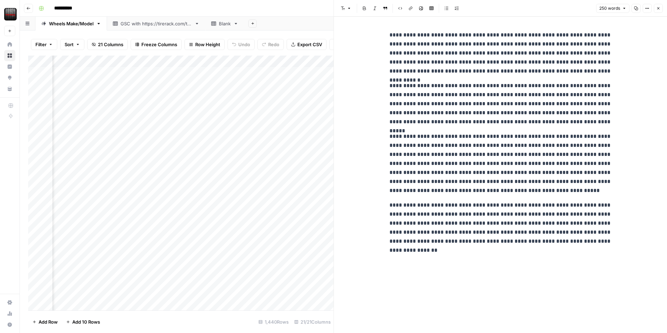
click at [659, 11] on button "Close" at bounding box center [658, 8] width 9 height 9
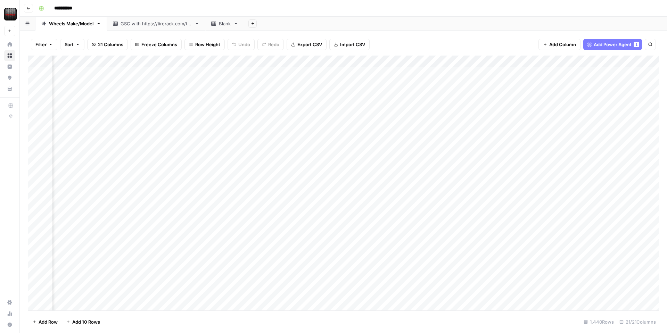
scroll to position [0, 566]
click at [502, 73] on div "Add Column" at bounding box center [343, 183] width 631 height 255
click at [511, 73] on div "Add Column" at bounding box center [343, 183] width 631 height 255
click at [514, 99] on div "Add Column" at bounding box center [343, 183] width 631 height 255
click at [566, 63] on div "Add Column" at bounding box center [343, 183] width 631 height 255
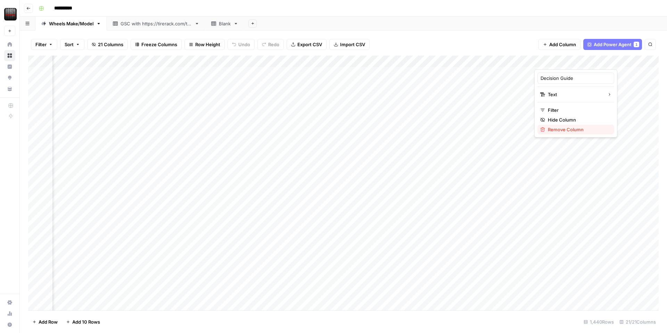
click at [552, 128] on span "Remove Column" at bounding box center [578, 129] width 61 height 7
click at [316, 75] on button "Delete" at bounding box center [308, 72] width 23 height 13
click at [395, 72] on div "Add Column" at bounding box center [343, 183] width 631 height 255
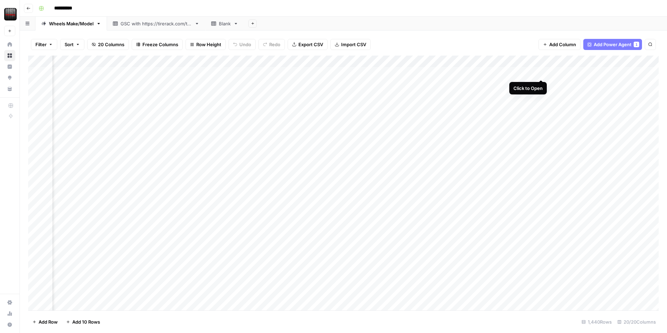
click at [539, 73] on div "Add Column" at bounding box center [343, 183] width 631 height 255
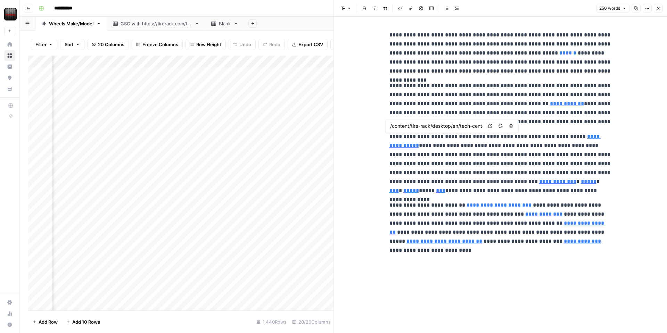
click at [584, 137] on link "**********" at bounding box center [496, 141] width 212 height 14
click at [403, 148] on link "**********" at bounding box center [496, 141] width 212 height 14
click at [582, 138] on link "**********" at bounding box center [496, 141] width 212 height 14
click at [651, 9] on button "Options" at bounding box center [647, 8] width 9 height 9
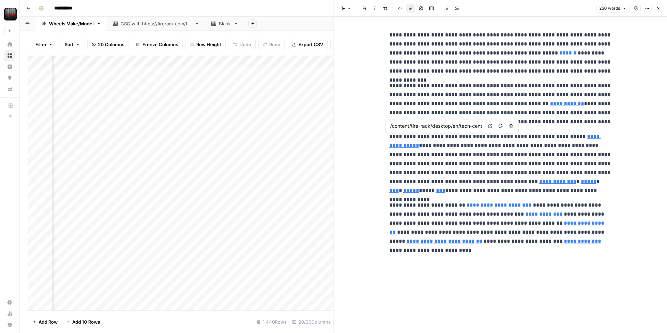
click at [651, 9] on button "Options" at bounding box center [647, 8] width 9 height 9
click at [643, 9] on button "Options" at bounding box center [647, 8] width 9 height 9
click at [633, 9] on button "Copy" at bounding box center [636, 8] width 9 height 9
drag, startPoint x: 656, startPoint y: 8, endPoint x: 620, endPoint y: 36, distance: 45.8
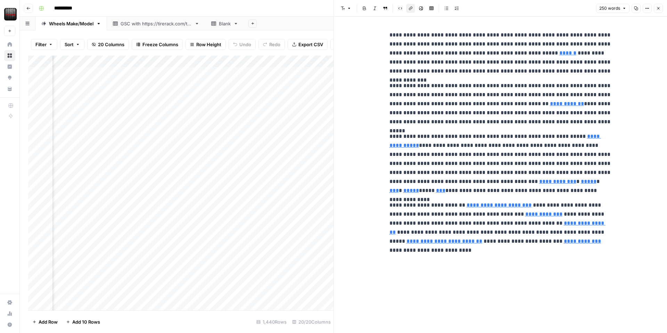
click at [656, 8] on icon "button" at bounding box center [658, 8] width 4 height 4
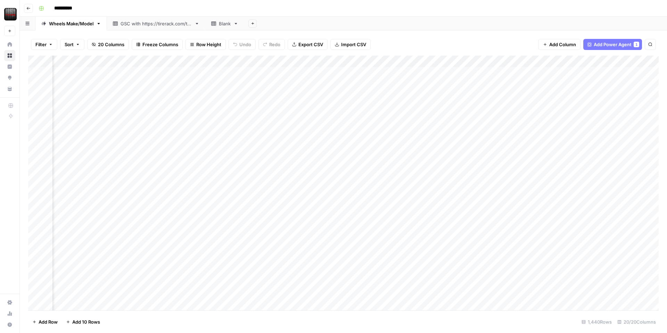
scroll to position [0, 609]
click at [547, 73] on div "Add Column" at bounding box center [343, 183] width 631 height 255
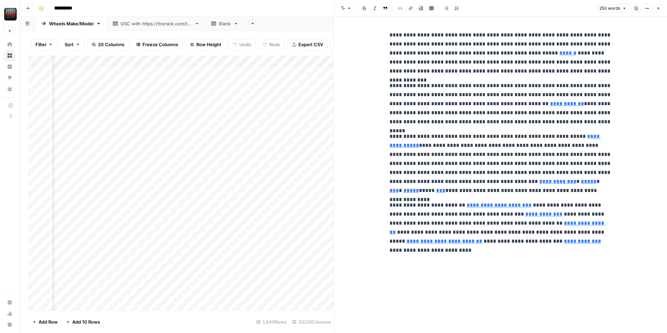
scroll to position [2, 610]
click at [647, 10] on icon "button" at bounding box center [647, 8] width 4 height 4
click at [617, 75] on span "Code" at bounding box center [626, 73] width 33 height 7
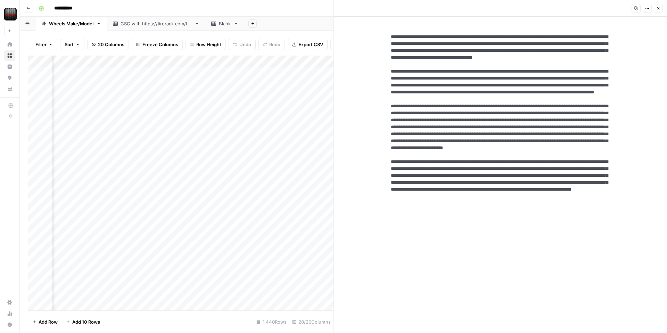
scroll to position [4, 189]
click at [290, 270] on div "Add Column" at bounding box center [180, 183] width 305 height 255
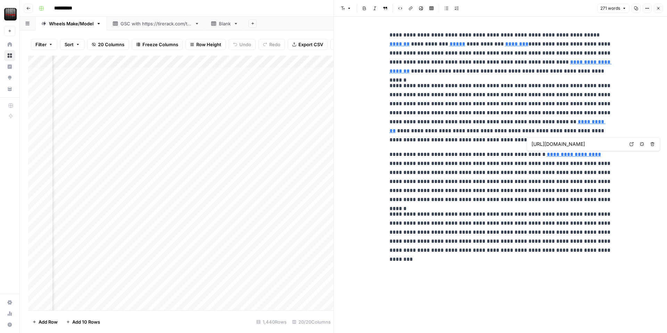
type input "https://www.tirerack.com/wheels/ford"
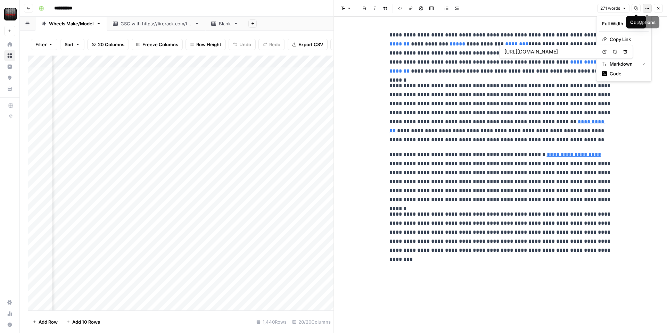
click at [649, 6] on button "Options" at bounding box center [647, 8] width 9 height 9
click at [617, 71] on span "Code" at bounding box center [626, 73] width 33 height 7
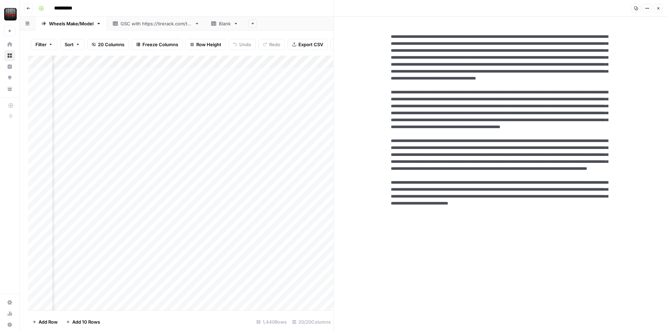
drag, startPoint x: 431, startPoint y: 163, endPoint x: 509, endPoint y: 175, distance: 79.9
click at [509, 175] on textarea at bounding box center [500, 172] width 231 height 289
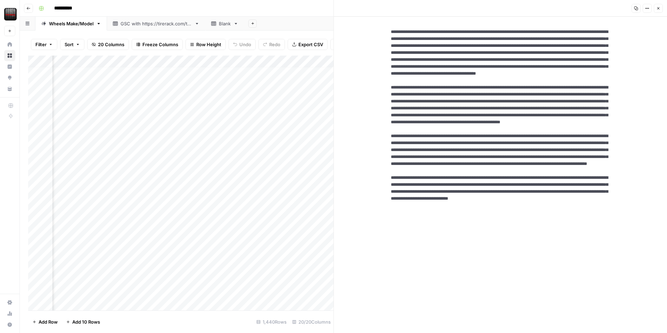
scroll to position [8, 0]
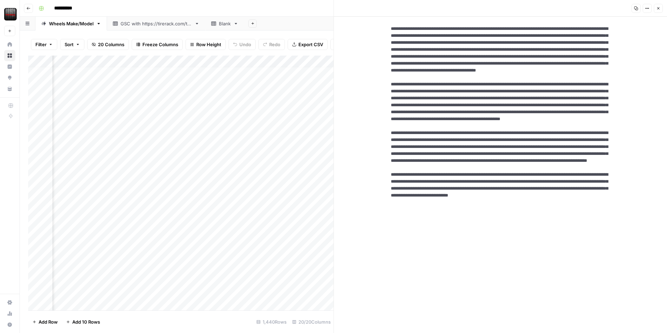
drag, startPoint x: 393, startPoint y: 203, endPoint x: 397, endPoint y: 218, distance: 15.3
click at [397, 218] on textarea at bounding box center [500, 164] width 231 height 289
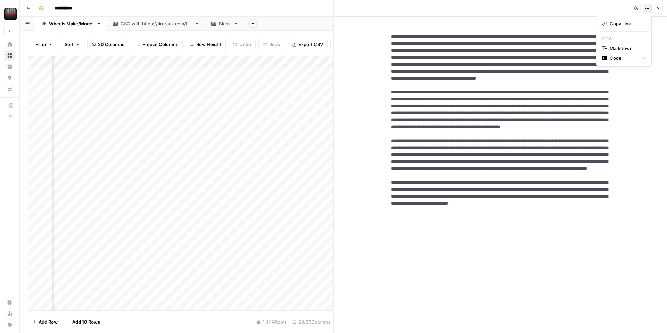
click at [645, 9] on icon "button" at bounding box center [647, 8] width 4 height 4
click at [620, 48] on span "Markdown" at bounding box center [626, 48] width 33 height 7
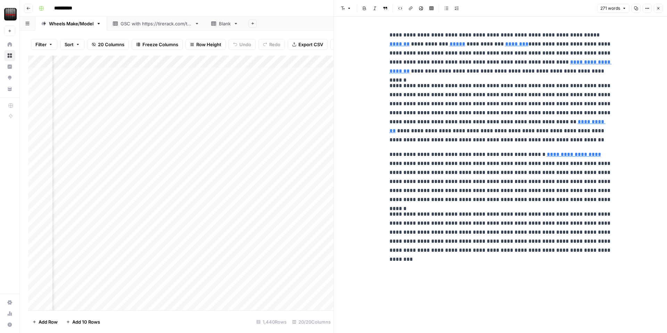
click at [293, 26] on div "Add Sheet" at bounding box center [455, 24] width 423 height 14
click at [660, 9] on icon "button" at bounding box center [658, 8] width 4 height 4
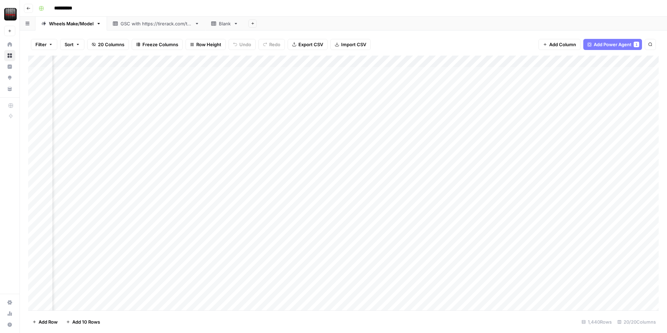
scroll to position [0, 579]
click at [577, 72] on div "Add Column" at bounding box center [343, 183] width 631 height 255
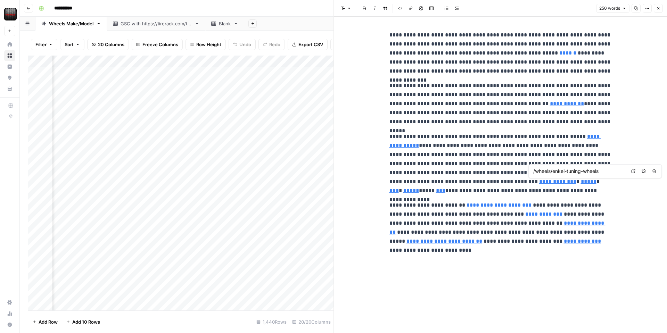
type input "/wheels/motegi-racing-wheels"
type input "/wheels/konig-wheels"
drag, startPoint x: 486, startPoint y: 105, endPoint x: 503, endPoint y: 103, distance: 17.8
click at [503, 103] on p "**********" at bounding box center [501, 103] width 222 height 45
click at [568, 100] on p "**********" at bounding box center [501, 103] width 222 height 45
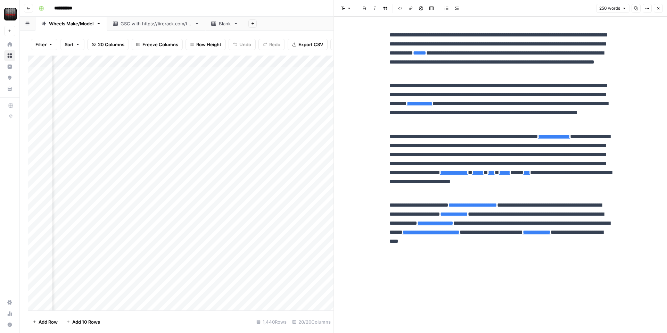
scroll to position [0, 251]
click at [227, 273] on div "Add Column" at bounding box center [180, 183] width 305 height 255
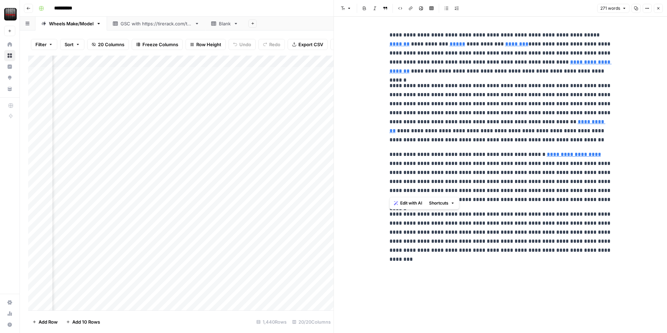
drag, startPoint x: 388, startPoint y: 191, endPoint x: 506, endPoint y: 190, distance: 117.1
click at [506, 190] on div "**********" at bounding box center [500, 143] width 231 height 230
click at [494, 215] on p "**********" at bounding box center [501, 232] width 222 height 45
click at [581, 139] on span "https://www.tirerack.com/wheels/results.jsp?autoMake=Ford&autoModel=Mustang%20F…" at bounding box center [578, 144] width 96 height 13
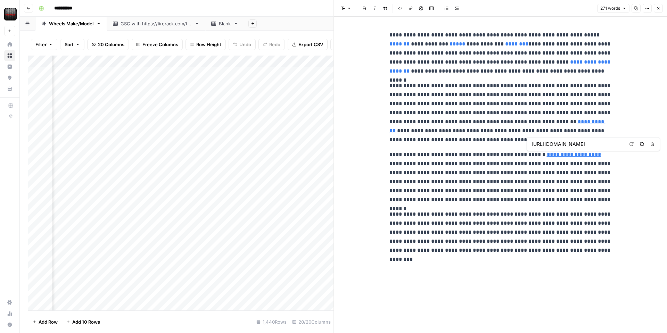
click at [582, 144] on input "https://www.tirerack.com/wheels/results.jsp?autoMake=Ford&autoModel=Mustang%20F…" at bounding box center [578, 144] width 92 height 7
click at [615, 173] on div "**********" at bounding box center [500, 143] width 231 height 230
drag, startPoint x: 590, startPoint y: 171, endPoint x: 474, endPoint y: 109, distance: 130.9
click at [474, 109] on div "**********" at bounding box center [500, 143] width 231 height 230
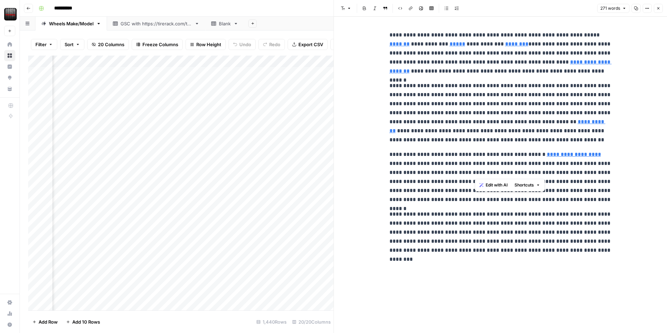
click at [507, 146] on div "**********" at bounding box center [500, 143] width 231 height 230
click at [532, 64] on link "**********" at bounding box center [501, 66] width 222 height 14
click at [601, 51] on link "Open in a new tab" at bounding box center [604, 51] width 9 height 9
click at [505, 44] on link "********" at bounding box center [516, 43] width 23 height 5
click at [568, 34] on icon at bounding box center [569, 34] width 4 height 4
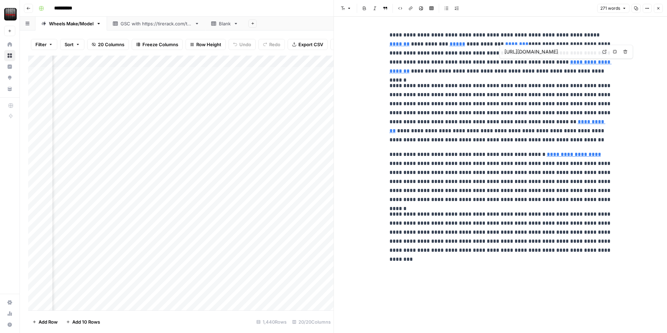
type input "https://www.tirerack.com/wheels/results.jsp?autoMake=Ford&autoModel=F150%204wd%…"
click at [450, 45] on link "*****" at bounding box center [458, 43] width 16 height 5
type input "https://www.tirerack.com/wheels/results.jsp?autoMake=Ford&autoModel=F150%204wd%…"
click at [450, 45] on link "*****" at bounding box center [458, 43] width 16 height 5
click at [520, 34] on icon at bounding box center [519, 34] width 4 height 4
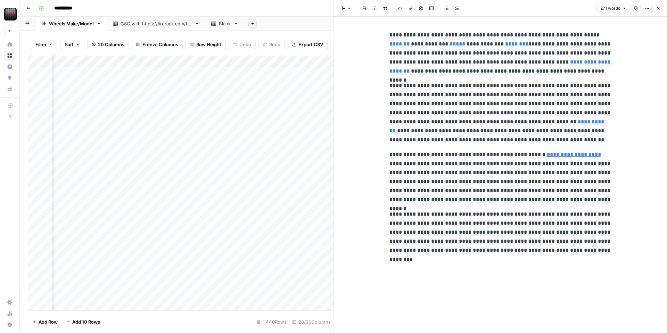
drag, startPoint x: 659, startPoint y: 8, endPoint x: 653, endPoint y: 30, distance: 22.3
click at [659, 8] on icon "button" at bounding box center [658, 8] width 4 height 4
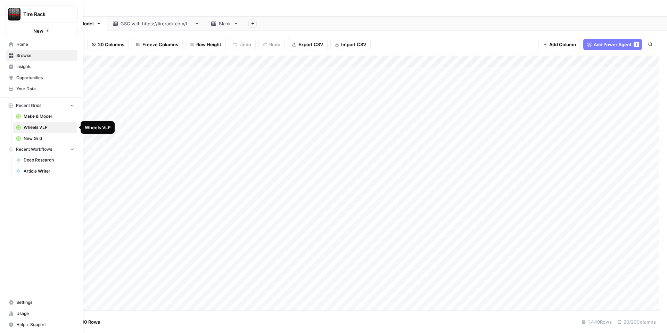
click at [50, 125] on span "Wheels VLP" at bounding box center [49, 127] width 51 height 6
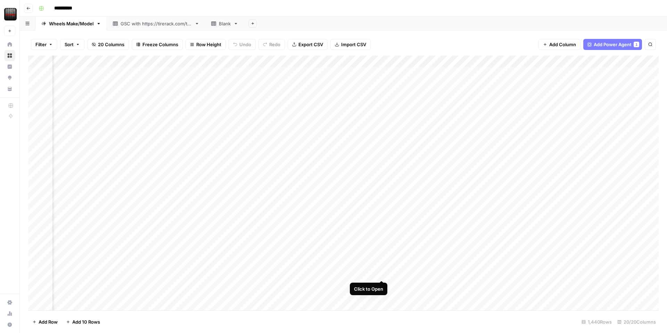
click at [381, 272] on div "Add Column" at bounding box center [343, 183] width 631 height 255
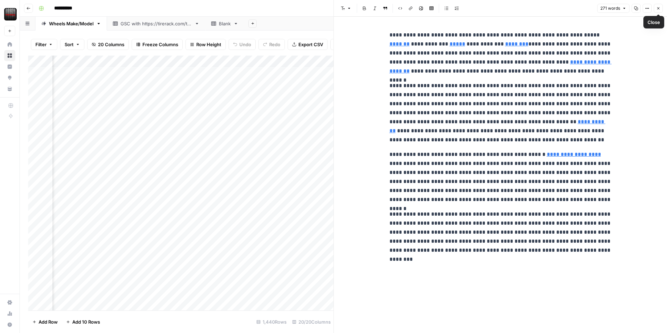
click at [655, 7] on button "Close" at bounding box center [658, 8] width 9 height 9
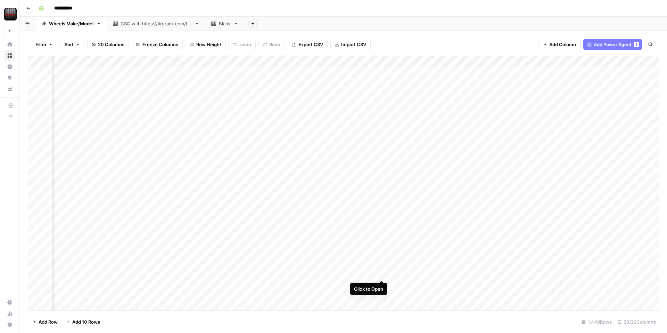
click at [381, 273] on div "Add Column" at bounding box center [343, 183] width 631 height 255
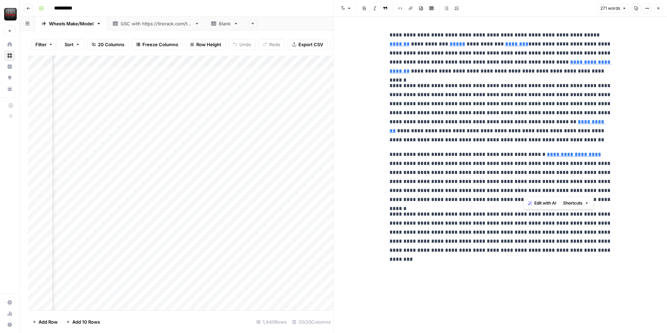
drag, startPoint x: 524, startPoint y: 183, endPoint x: 603, endPoint y: 189, distance: 79.8
click at [603, 189] on p "**********" at bounding box center [501, 177] width 222 height 54
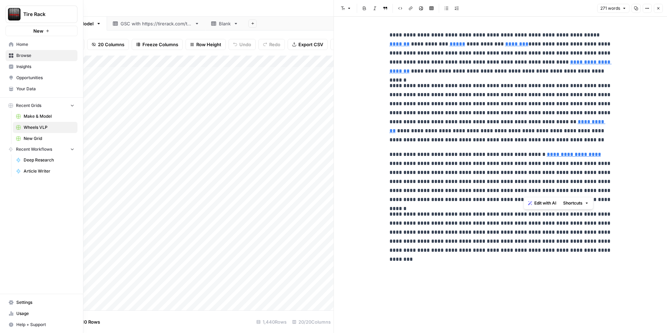
click at [24, 90] on span "Your Data" at bounding box center [45, 89] width 58 height 6
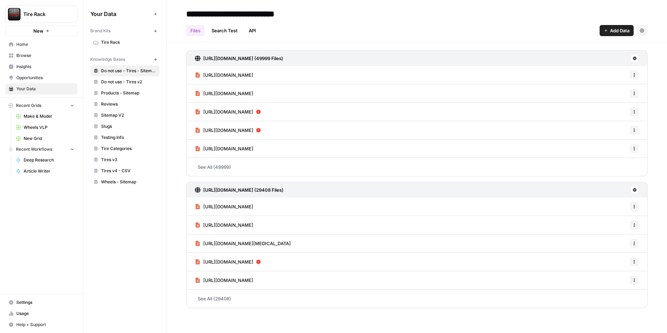
drag, startPoint x: 128, startPoint y: 42, endPoint x: 158, endPoint y: 67, distance: 39.7
click at [128, 42] on span "Tire Rack" at bounding box center [128, 42] width 55 height 6
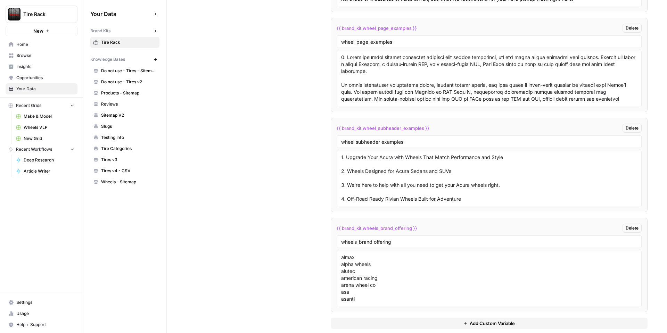
scroll to position [1437, 0]
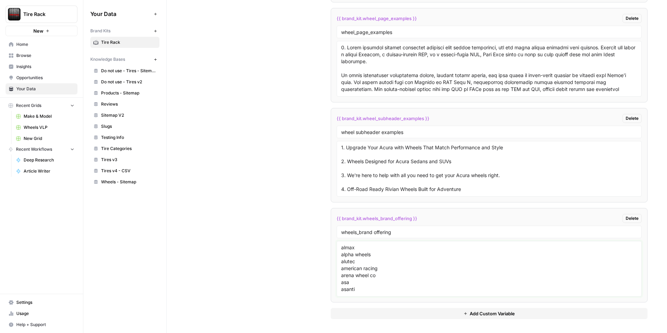
click at [452, 266] on textarea "almax alpha wheels alutec american racing arena wheel co asa asanti axis sport …" at bounding box center [489, 268] width 296 height 49
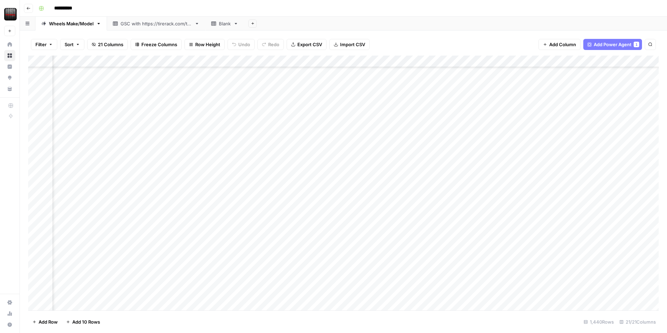
scroll to position [36, 128]
click at [349, 237] on div "Add Column" at bounding box center [343, 183] width 631 height 255
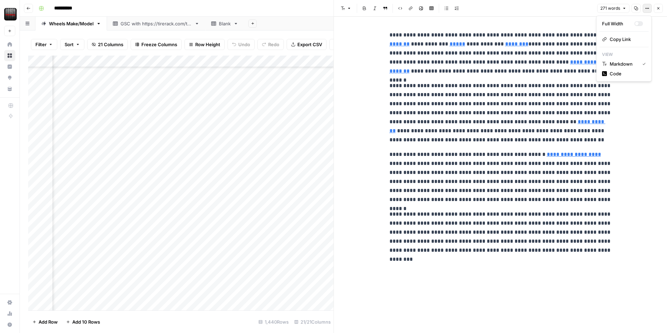
click at [646, 11] on button "Options" at bounding box center [647, 8] width 9 height 9
click at [620, 75] on span "Code" at bounding box center [626, 73] width 33 height 7
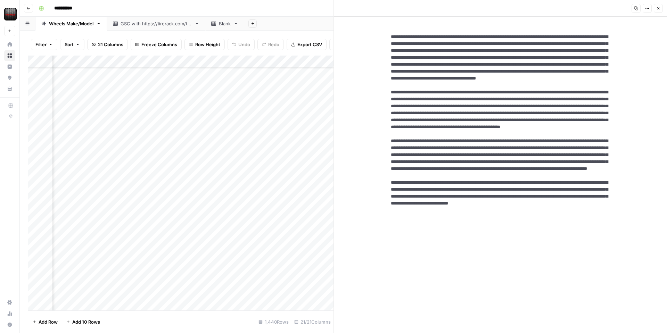
drag, startPoint x: 431, startPoint y: 162, endPoint x: 494, endPoint y: 161, distance: 63.6
click at [502, 160] on textarea at bounding box center [500, 172] width 231 height 289
click at [430, 146] on textarea at bounding box center [500, 172] width 231 height 289
drag, startPoint x: 552, startPoint y: 107, endPoint x: 577, endPoint y: 107, distance: 25.7
click at [577, 107] on textarea at bounding box center [500, 172] width 231 height 289
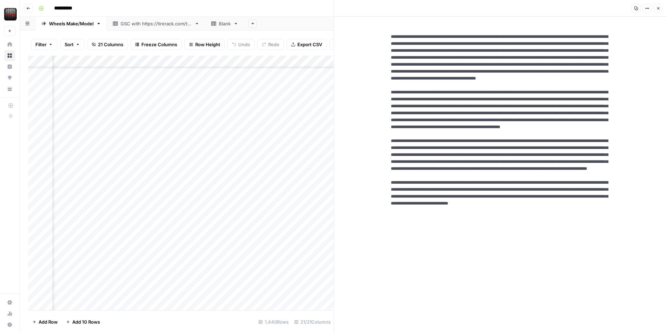
click at [657, 11] on button "Close" at bounding box center [658, 8] width 9 height 9
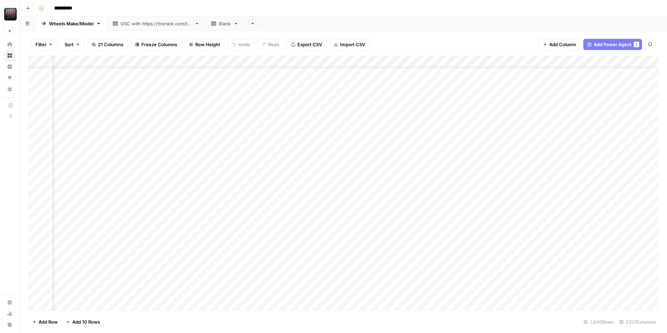
scroll to position [0, 570]
click at [484, 99] on div "Add Column" at bounding box center [343, 183] width 631 height 255
click at [498, 75] on div "Add Column" at bounding box center [343, 183] width 631 height 255
click at [524, 73] on div "Add Column" at bounding box center [343, 183] width 631 height 255
click at [522, 73] on textarea "**********" at bounding box center [537, 76] width 139 height 17
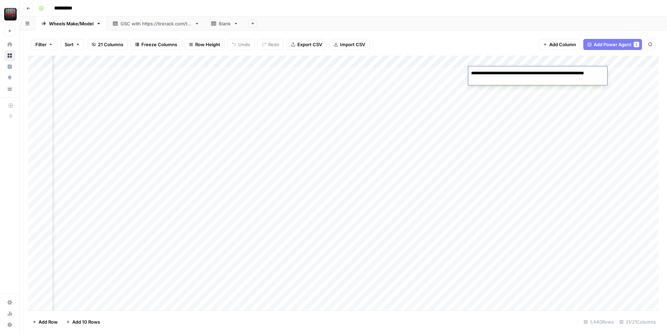
click at [482, 107] on div "Add Column" at bounding box center [343, 183] width 631 height 255
click at [397, 75] on div "Add Column" at bounding box center [343, 183] width 631 height 255
click at [356, 72] on div "Add Column" at bounding box center [343, 183] width 631 height 255
click at [361, 72] on div "Add Column" at bounding box center [343, 183] width 631 height 255
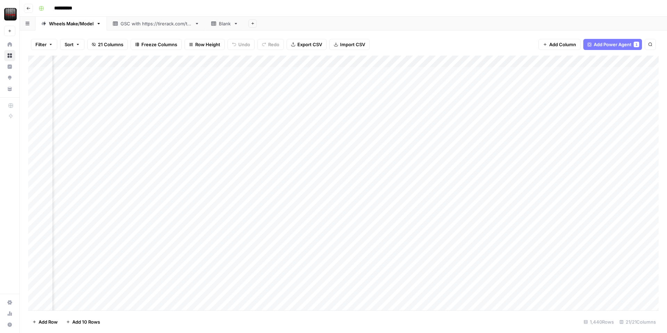
click at [389, 75] on div "Add Column" at bounding box center [343, 183] width 631 height 255
click at [424, 73] on div "Add Column" at bounding box center [343, 183] width 631 height 255
click at [403, 134] on div "Add Column" at bounding box center [343, 183] width 631 height 255
click at [280, 72] on div "Add Column" at bounding box center [343, 183] width 631 height 255
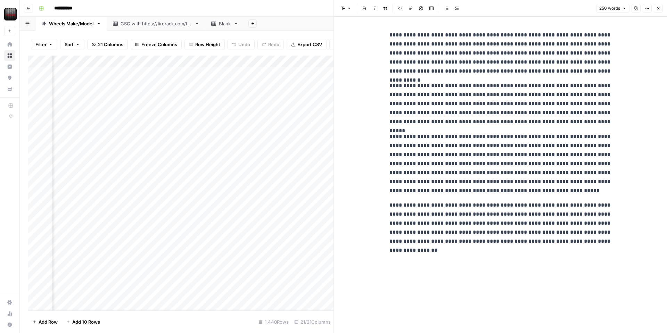
drag, startPoint x: 656, startPoint y: 10, endPoint x: 649, endPoint y: 17, distance: 10.1
click at [656, 10] on button "Close" at bounding box center [658, 8] width 9 height 9
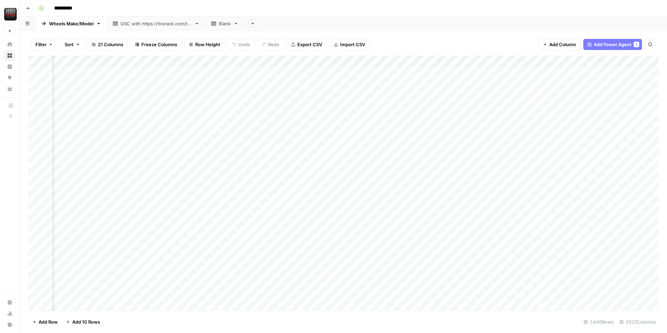
scroll to position [0, 702]
click at [516, 72] on div "Add Column" at bounding box center [343, 183] width 631 height 255
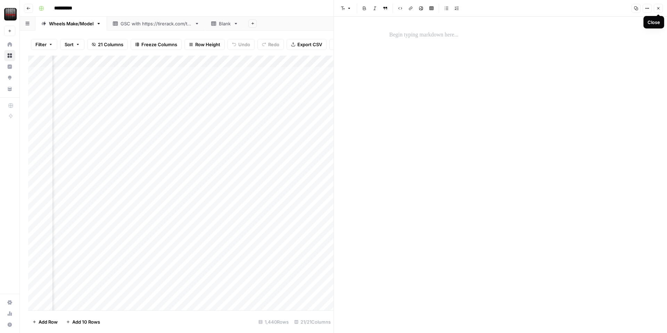
click at [659, 10] on button "Close" at bounding box center [658, 8] width 9 height 9
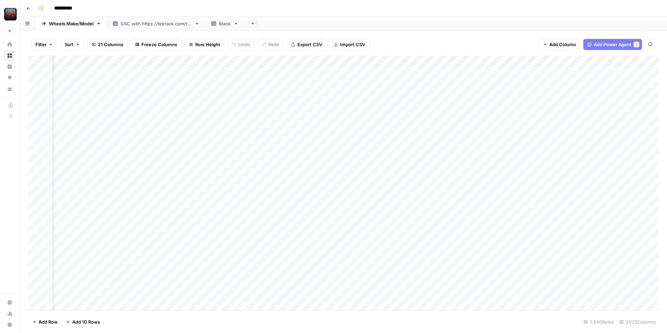
scroll to position [0, 603]
click at [400, 61] on div "Add Column" at bounding box center [343, 183] width 631 height 255
click at [595, 74] on div "Add Column" at bounding box center [343, 183] width 631 height 255
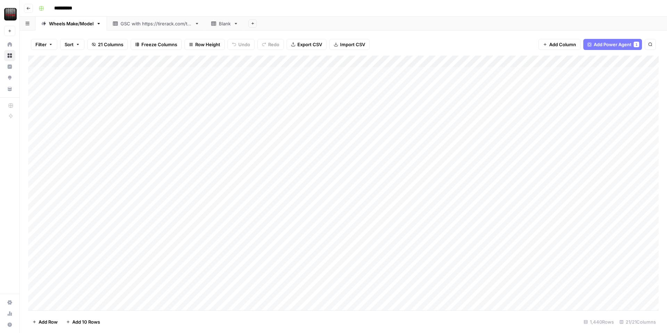
click at [322, 277] on div "Add Column" at bounding box center [343, 183] width 631 height 255
click at [338, 275] on div "Add Column" at bounding box center [343, 183] width 631 height 255
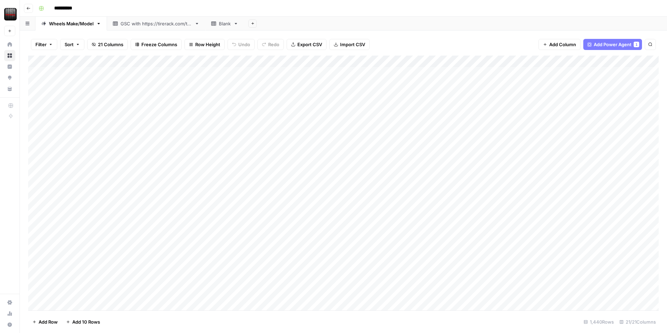
click at [256, 263] on div "Add Column" at bounding box center [343, 183] width 631 height 255
click at [279, 276] on div "Add Column" at bounding box center [343, 183] width 631 height 255
click at [312, 276] on div "Add Column" at bounding box center [343, 183] width 631 height 255
